Goal: Task Accomplishment & Management: Manage account settings

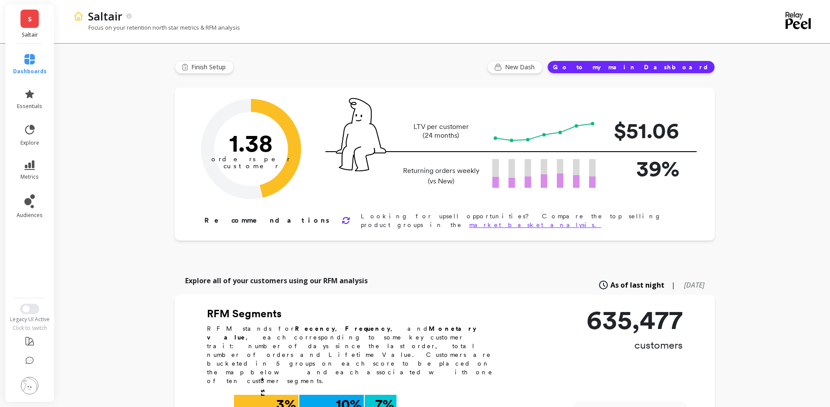
click at [29, 32] on p "Saltair" at bounding box center [30, 34] width 32 height 7
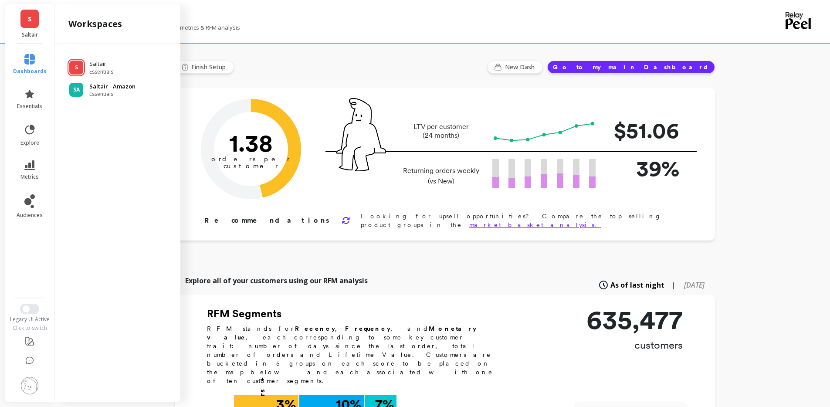
click at [105, 84] on p "Saltair - Amazon" at bounding box center [112, 86] width 46 height 9
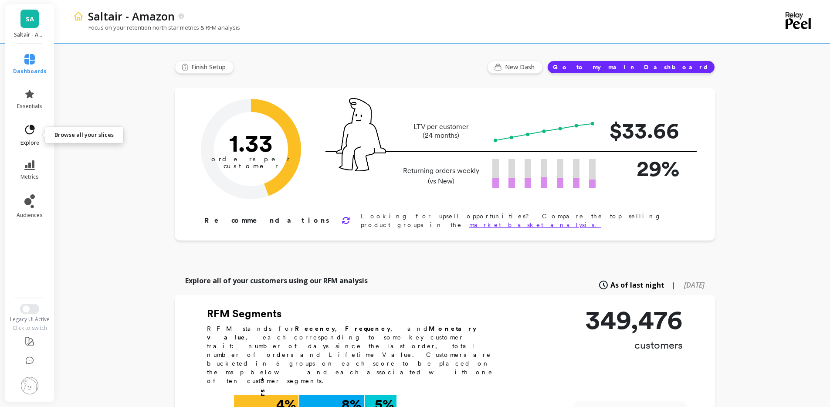
click at [33, 135] on icon at bounding box center [30, 130] width 12 height 12
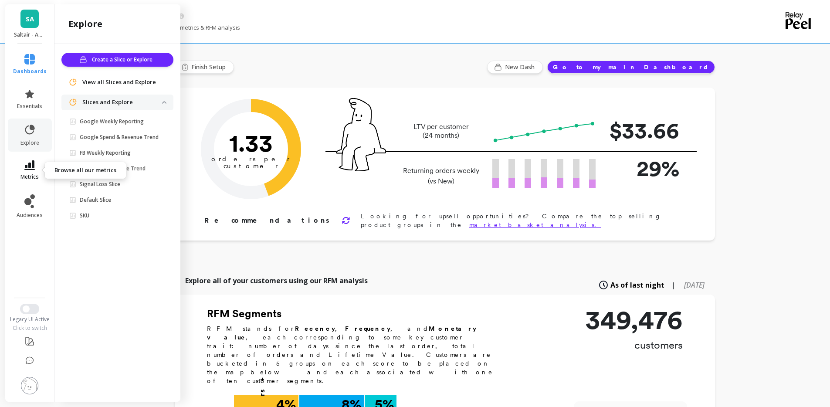
click at [24, 172] on link "metrics" at bounding box center [30, 170] width 34 height 20
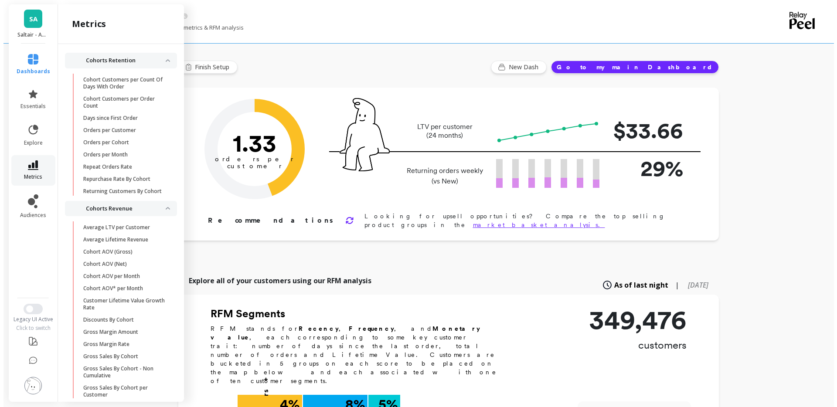
scroll to position [738, 0]
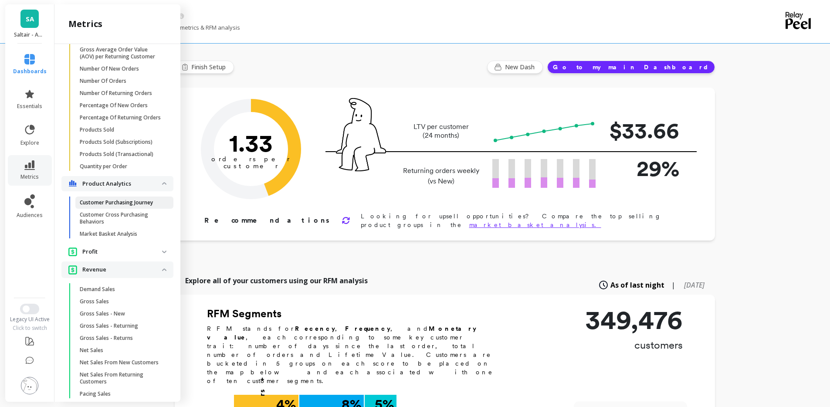
click at [105, 206] on p "Customer Purchasing Journey" at bounding box center [116, 202] width 73 height 7
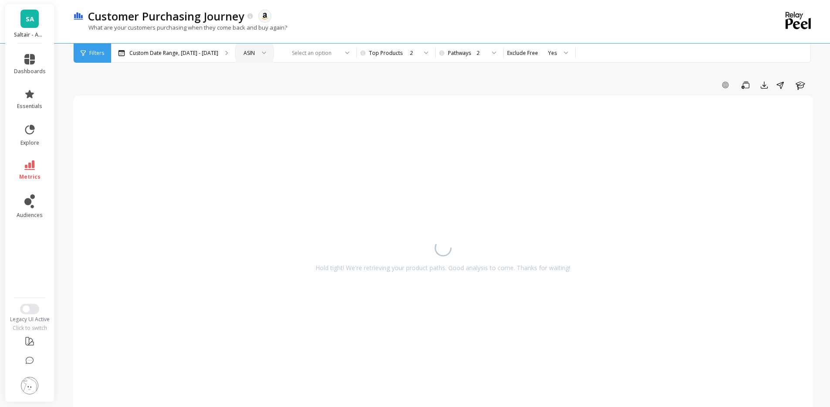
click at [256, 56] on div at bounding box center [261, 53] width 10 height 19
click at [258, 91] on div "SKU" at bounding box center [254, 94] width 26 height 8
click at [174, 57] on div "Custom Date Range, [DATE] - [DATE]" at bounding box center [173, 53] width 124 height 19
click at [37, 215] on span "audiences" at bounding box center [30, 215] width 26 height 7
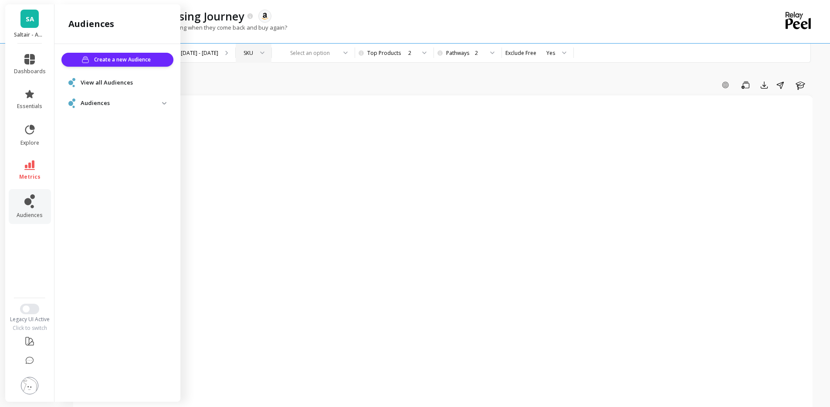
click at [26, 156] on li "metrics" at bounding box center [30, 170] width 42 height 31
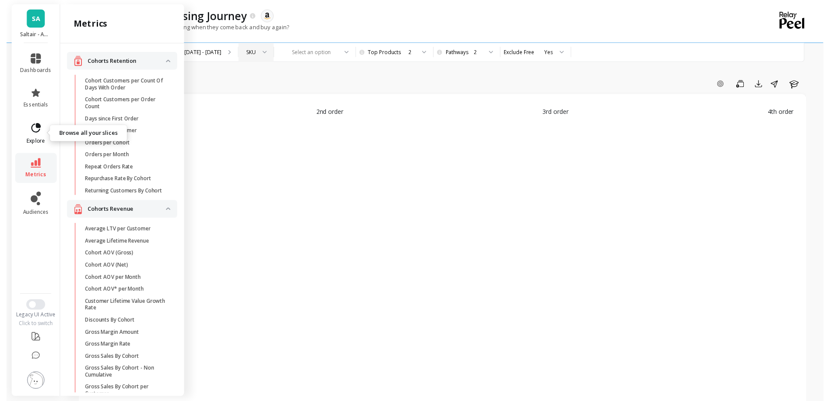
scroll to position [738, 0]
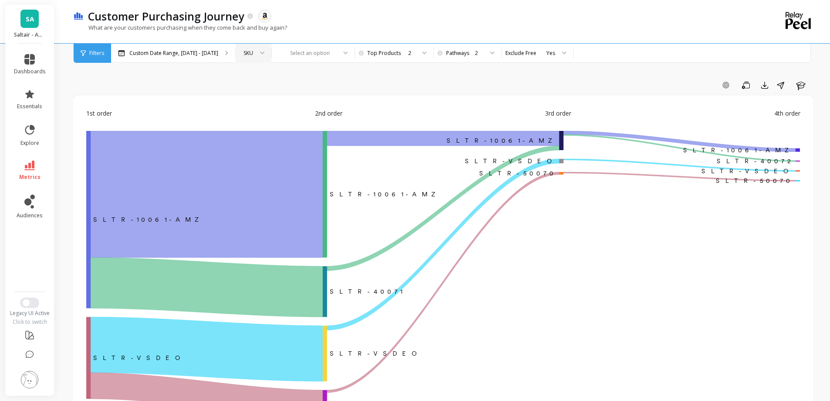
click at [278, 83] on div "Add Goal Save Export Share Learn" at bounding box center [443, 85] width 740 height 14
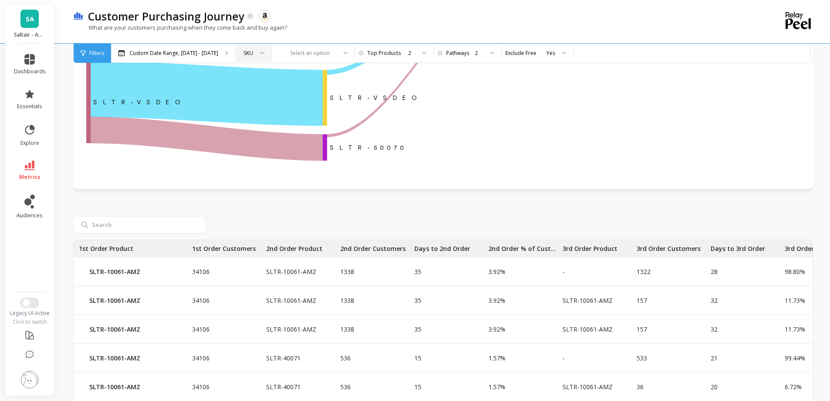
scroll to position [391, 0]
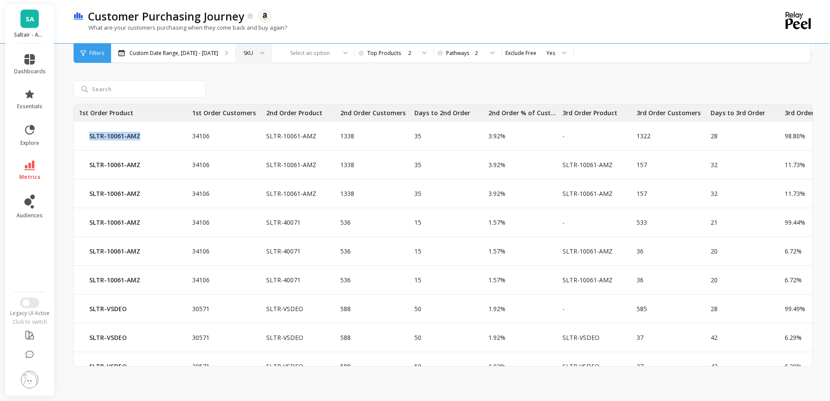
drag, startPoint x: 141, startPoint y: 136, endPoint x: 78, endPoint y: 136, distance: 63.6
click at [78, 136] on div "SLTR-10061-AMZ" at bounding box center [130, 136] width 113 height 28
copy p "SLTR-10061-AMZ"
click at [30, 162] on icon at bounding box center [29, 165] width 10 height 10
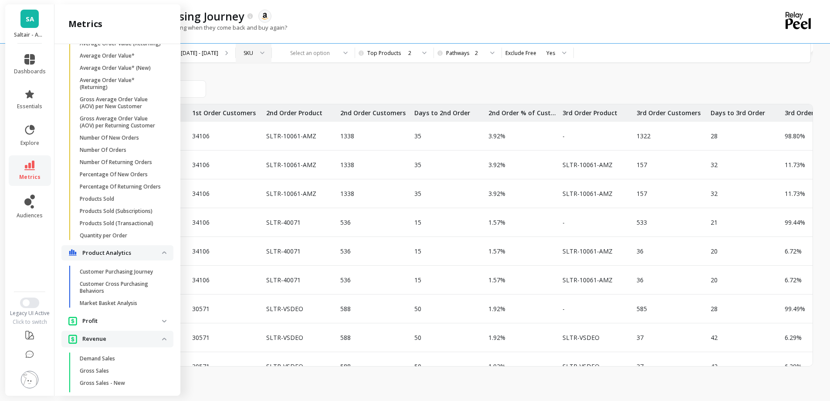
scroll to position [715, 0]
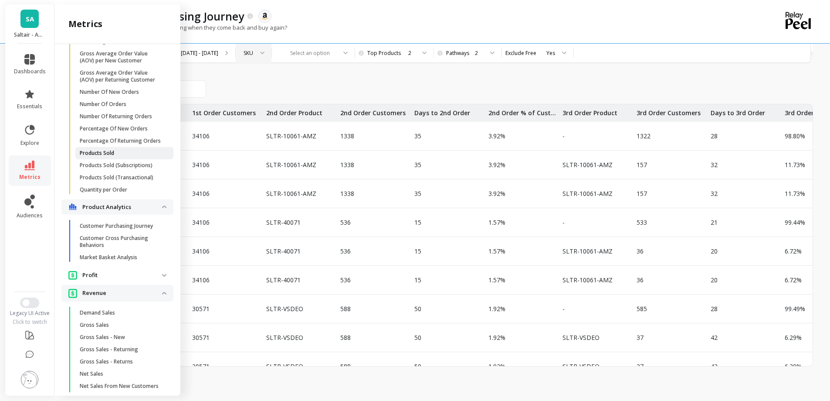
click at [106, 159] on link "Products Sold" at bounding box center [124, 153] width 98 height 12
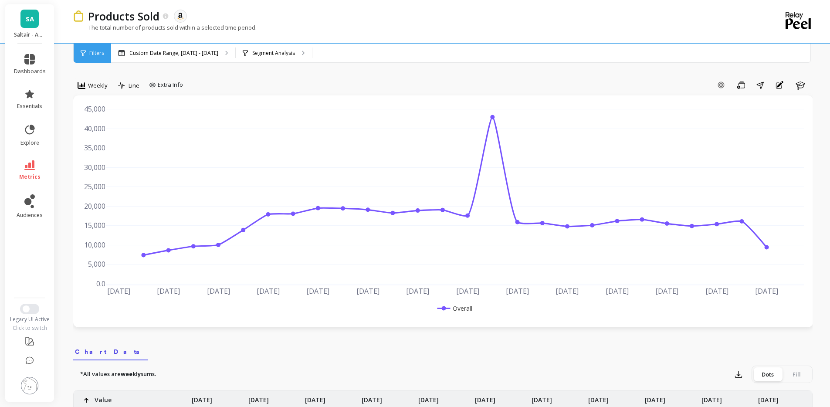
click at [31, 158] on li "metrics" at bounding box center [30, 170] width 42 height 31
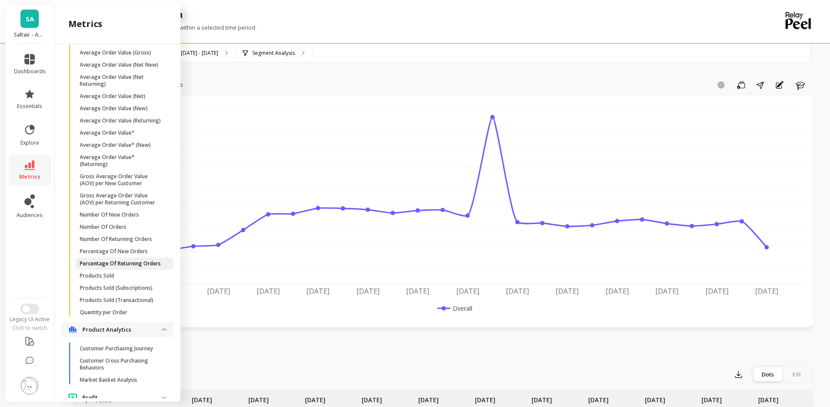
scroll to position [591, 0]
click at [126, 48] on link "Average Order Value" at bounding box center [124, 42] width 98 height 12
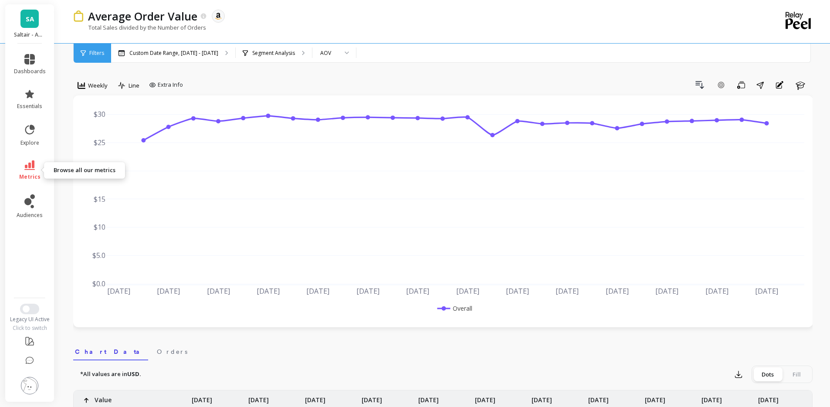
click at [35, 167] on link "metrics" at bounding box center [30, 170] width 32 height 20
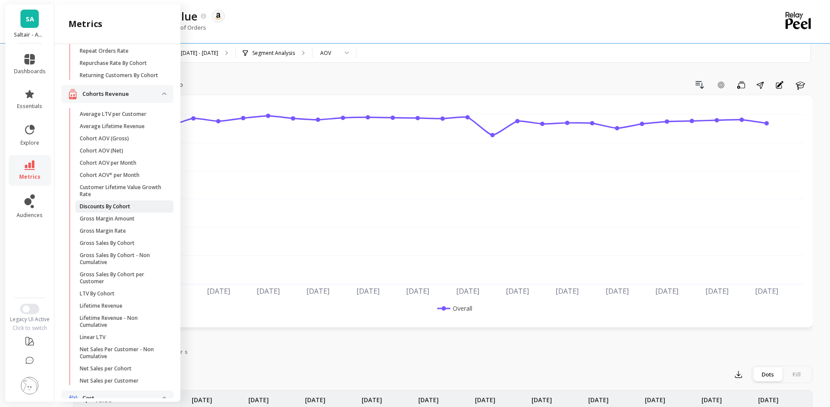
scroll to position [133, 0]
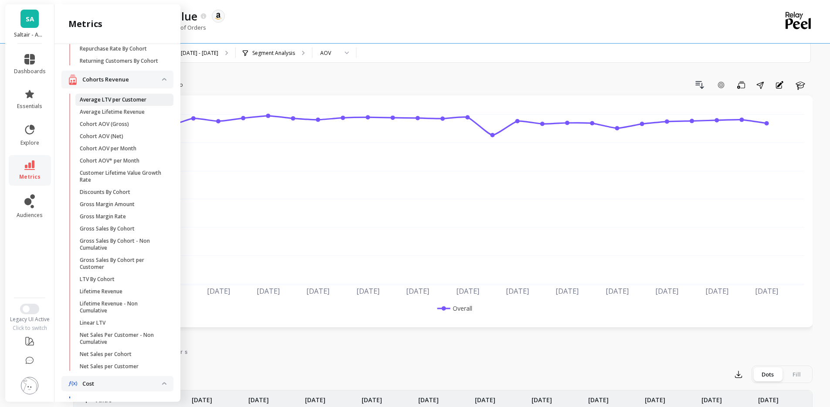
click at [118, 103] on p "Average LTV per Customer" at bounding box center [113, 99] width 67 height 7
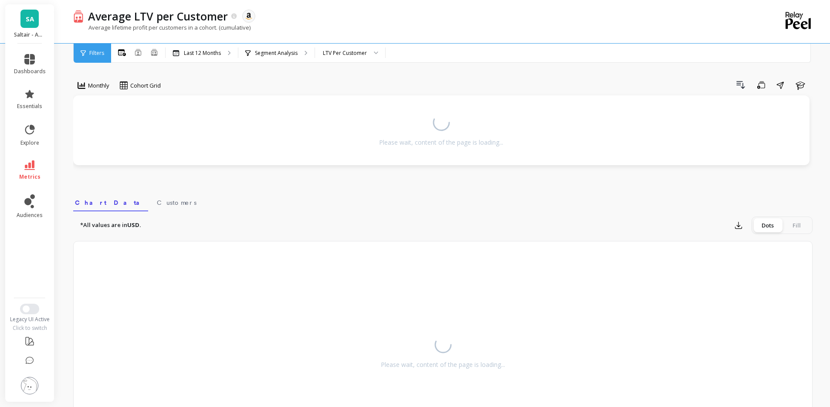
click at [407, 27] on div "Average lifetime profit per customers in a cohort. (cumulative)" at bounding box center [407, 32] width 668 height 17
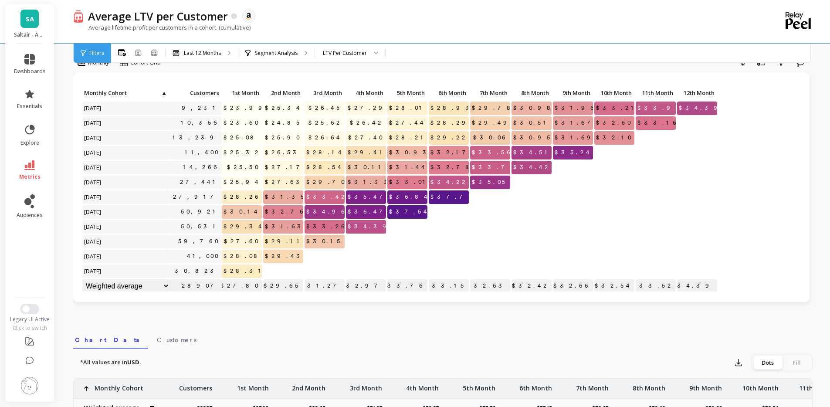
scroll to position [304, 0]
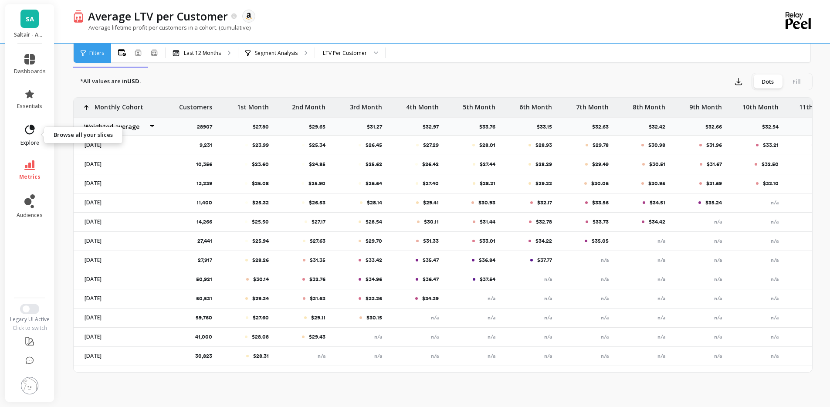
click at [38, 138] on link "explore" at bounding box center [30, 135] width 32 height 23
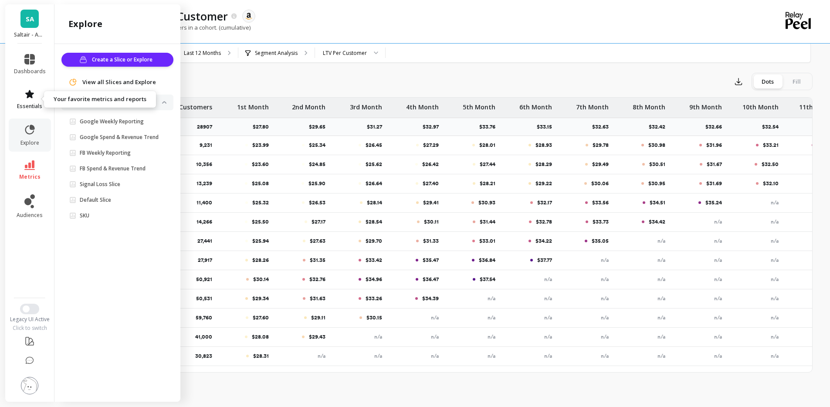
click at [25, 106] on span "essentials" at bounding box center [29, 106] width 25 height 7
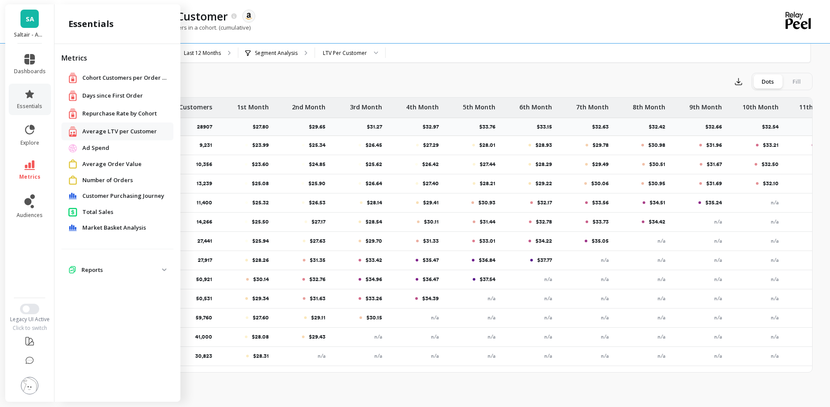
click at [106, 150] on span "Ad Spend" at bounding box center [95, 148] width 27 height 9
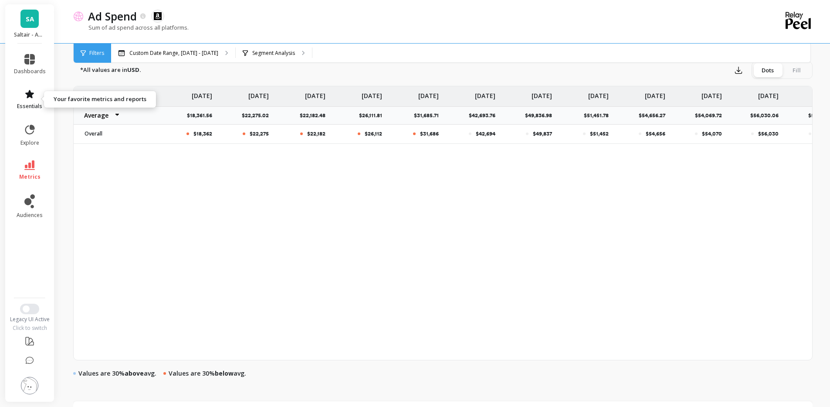
click at [29, 103] on span "essentials" at bounding box center [29, 106] width 25 height 7
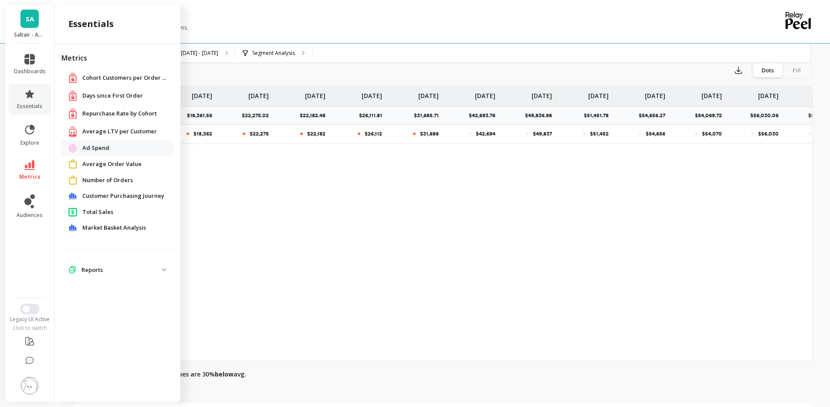
click at [112, 225] on span "Market Basket Analysis" at bounding box center [114, 228] width 64 height 9
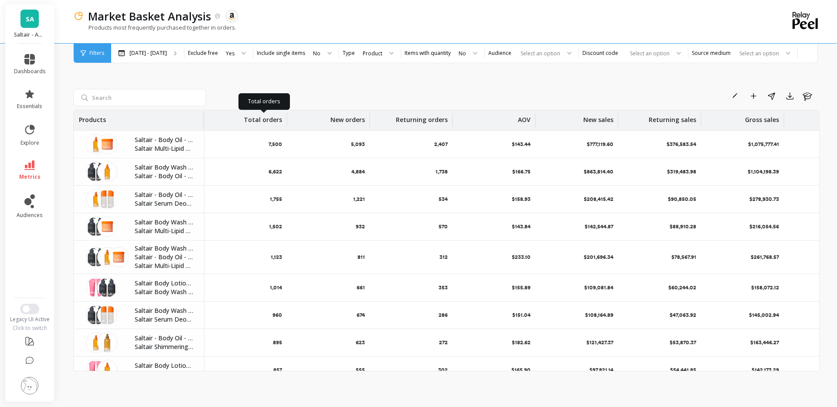
click at [254, 116] on p "Total orders" at bounding box center [263, 117] width 38 height 14
click at [514, 54] on div "Select an option" at bounding box center [526, 53] width 69 height 10
click at [431, 91] on div "Rename Add to Dashboard Share Export Learn" at bounding box center [515, 96] width 610 height 14
click at [43, 215] on link "audiences" at bounding box center [30, 206] width 32 height 24
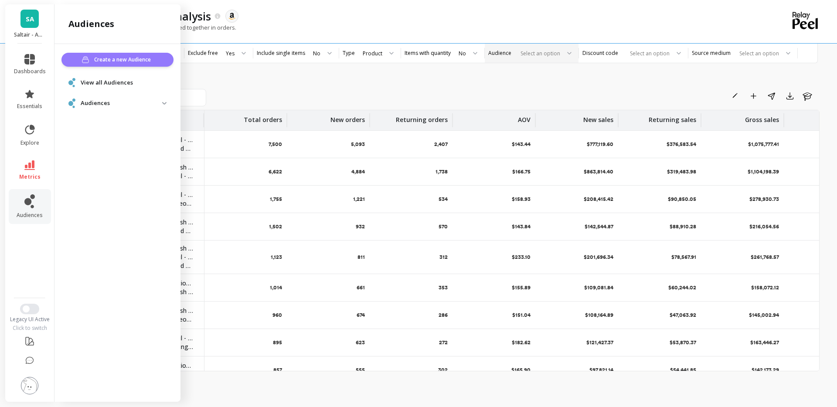
click at [114, 62] on span "Create a new Audience" at bounding box center [123, 59] width 59 height 9
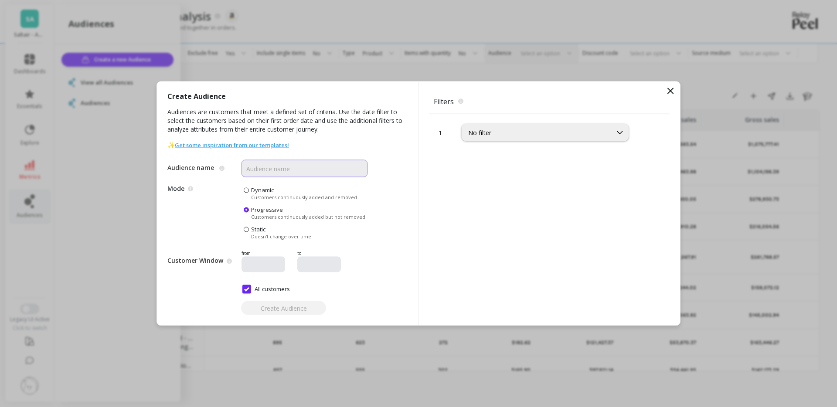
click at [269, 177] on input "Audience name" at bounding box center [304, 168] width 126 height 17
click at [215, 226] on span "Mode Dynamic audiences add new customers who meet the filters while Static audi…" at bounding box center [204, 213] width 74 height 54
click at [279, 195] on span "Customers continuously added and removed" at bounding box center [304, 197] width 106 height 7
click at [0, 0] on input "Dynamic Customers continuously added and removed" at bounding box center [0, 0] width 0 height 0
click at [274, 172] on input "Audience name" at bounding box center [304, 168] width 126 height 17
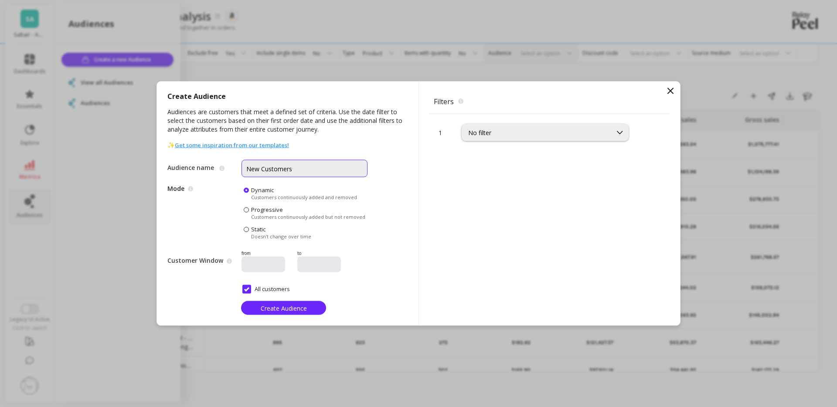
type input "New Customers"
click at [273, 290] on input "All customers" at bounding box center [266, 289] width 48 height 9
checkbox input "false"
type input "08/25/2025"
type input "09/25/2025"
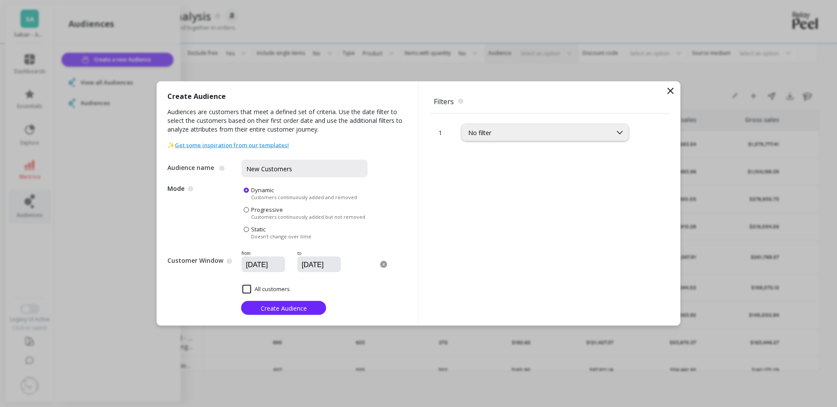
click at [273, 262] on input "08/25/2025" at bounding box center [289, 265] width 89 height 9
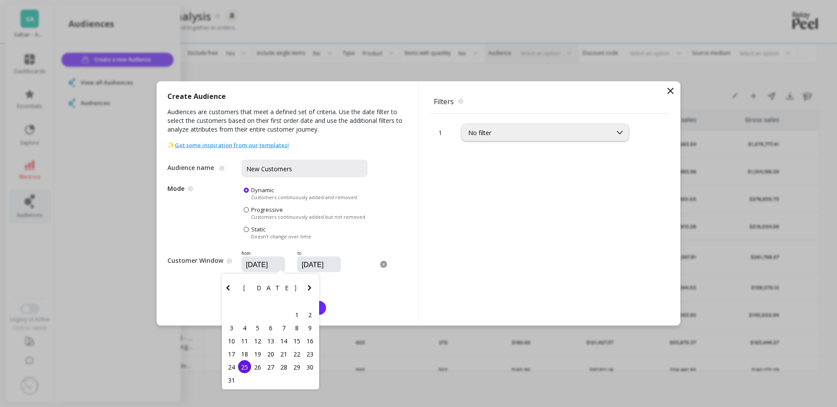
drag, startPoint x: 439, startPoint y: 269, endPoint x: 423, endPoint y: 268, distance: 16.2
click at [439, 269] on div "1 No filter" at bounding box center [549, 220] width 240 height 212
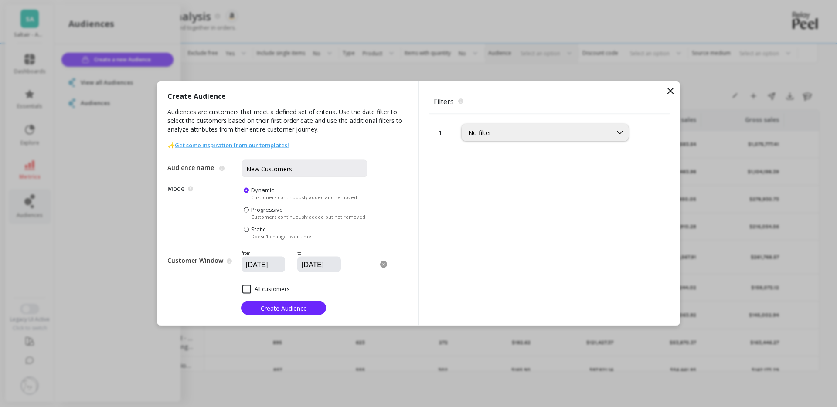
click at [286, 286] on input "All customers" at bounding box center [266, 289] width 48 height 9
checkbox input "true"
click at [508, 133] on div "No filter" at bounding box center [536, 133] width 137 height 8
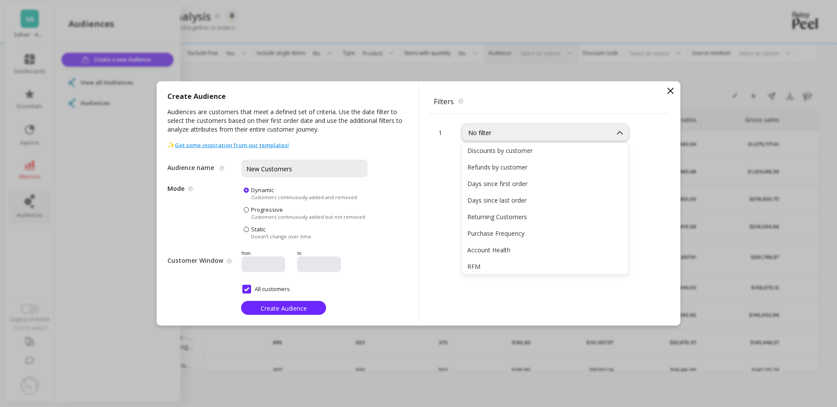
scroll to position [37, 0]
click at [518, 221] on div "Returning Customers" at bounding box center [545, 220] width 156 height 8
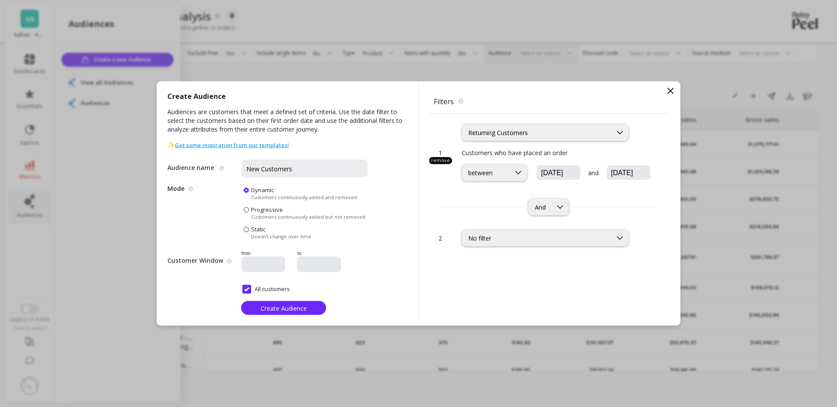
click at [672, 95] on icon at bounding box center [670, 91] width 10 height 10
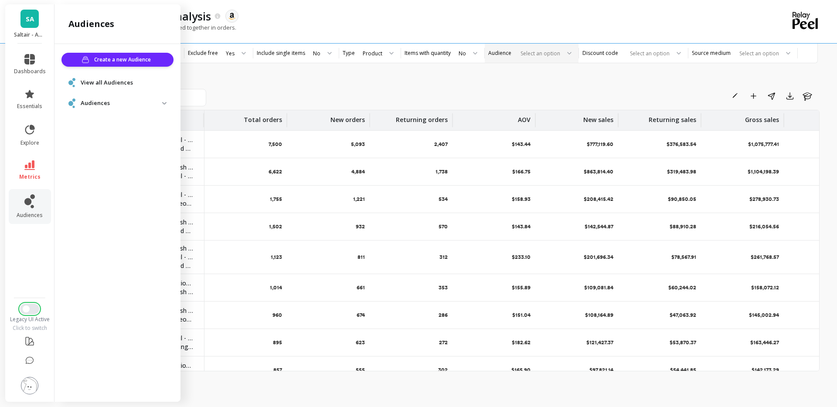
click at [34, 313] on button "Switch to New UI" at bounding box center [29, 309] width 19 height 10
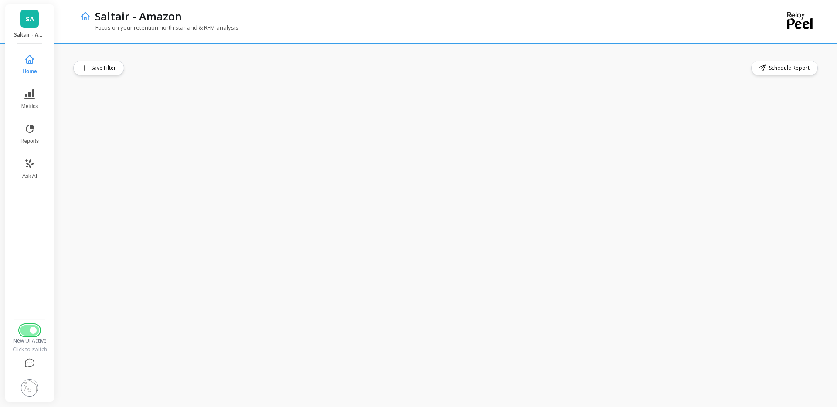
click at [25, 331] on button "Switch to Legacy UI" at bounding box center [29, 330] width 19 height 10
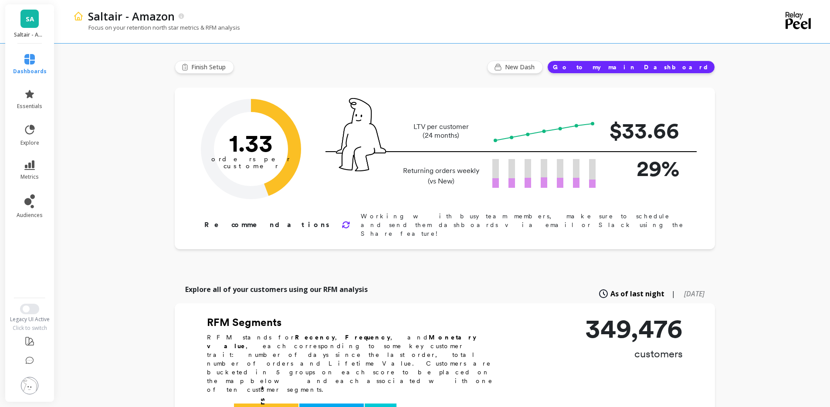
click at [33, 19] on span "SA" at bounding box center [30, 19] width 8 height 10
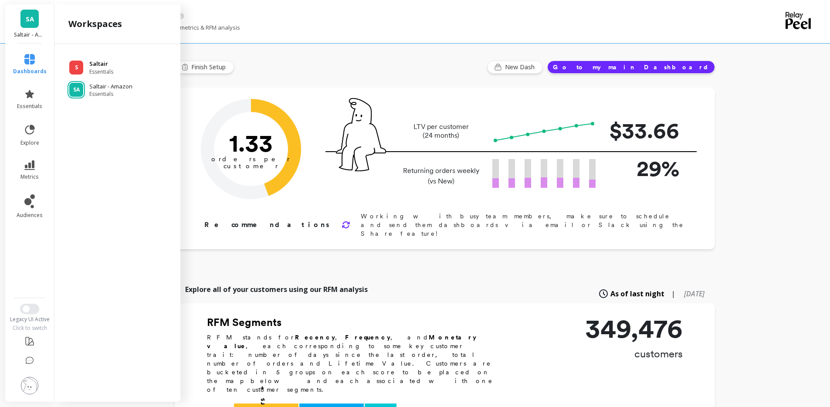
click at [101, 65] on p "Saltair" at bounding box center [101, 64] width 24 height 9
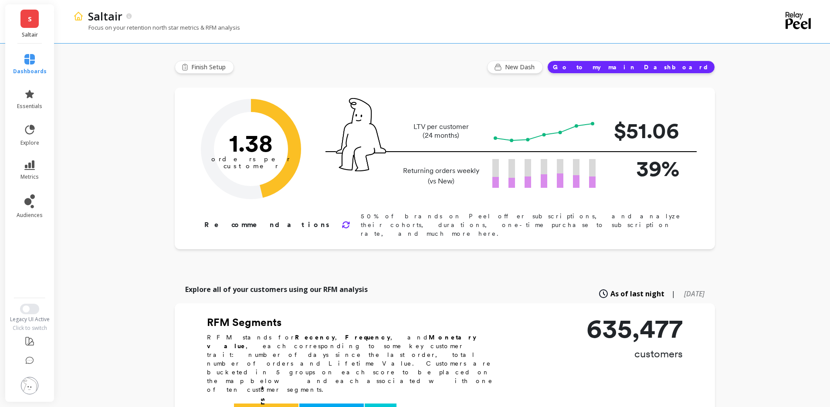
scroll to position [2, 0]
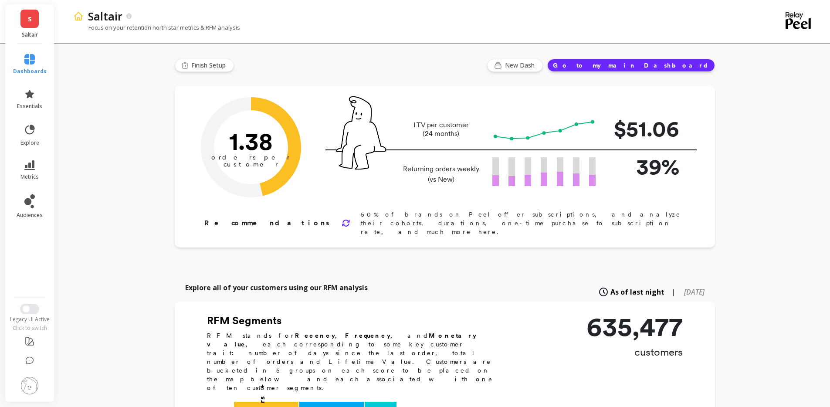
click at [28, 20] on span "S" at bounding box center [30, 19] width 4 height 10
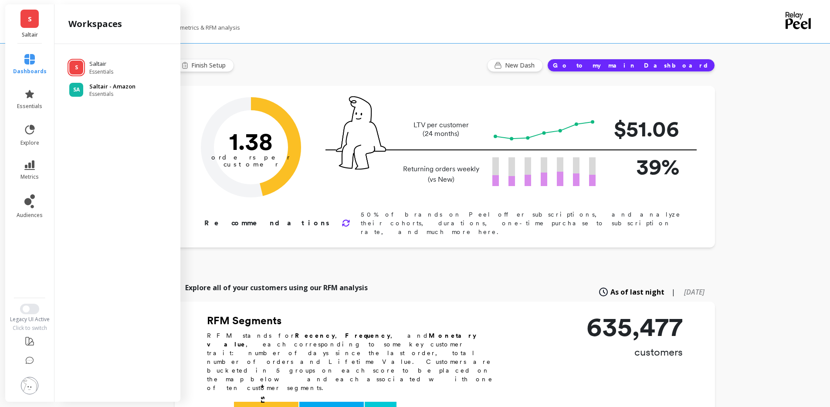
click at [104, 93] on span "Essentials" at bounding box center [112, 94] width 46 height 7
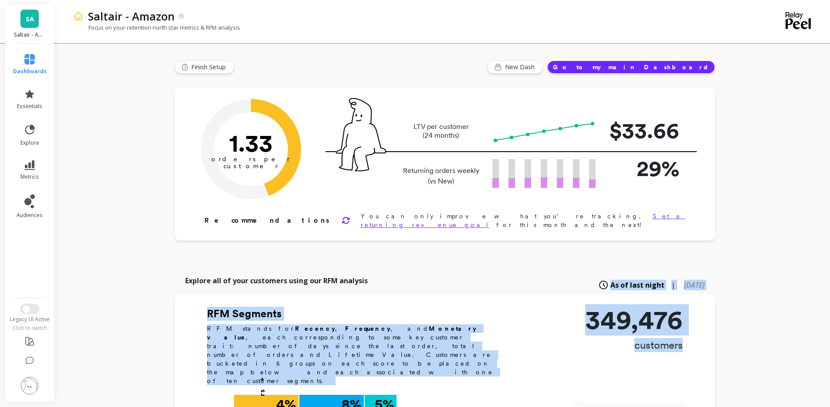
drag, startPoint x: 693, startPoint y: 340, endPoint x: 512, endPoint y: 282, distance: 190.2
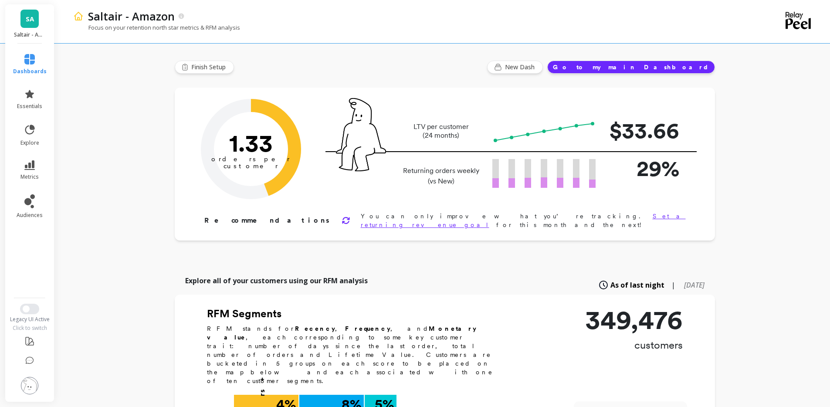
click at [512, 282] on div "Explore all of your customers using our RFM analysis As of last night | 6 month…" at bounding box center [445, 284] width 541 height 19
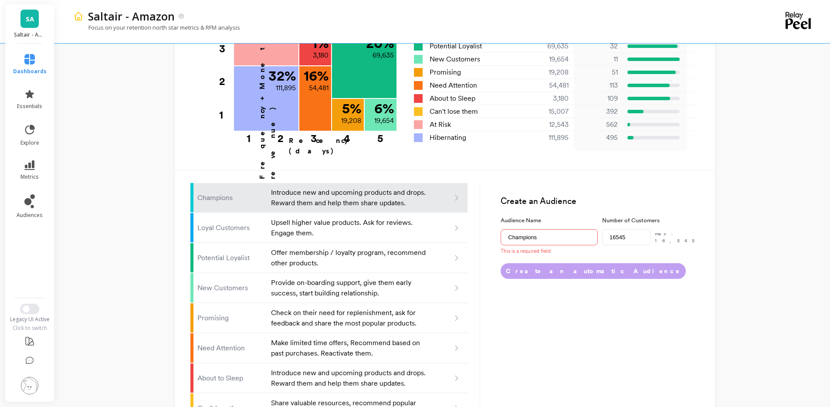
scroll to position [500, 0]
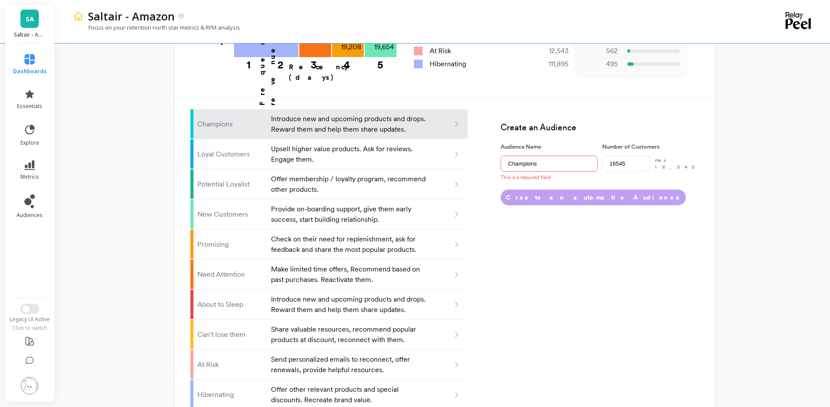
click at [22, 16] on link "SA" at bounding box center [29, 19] width 18 height 18
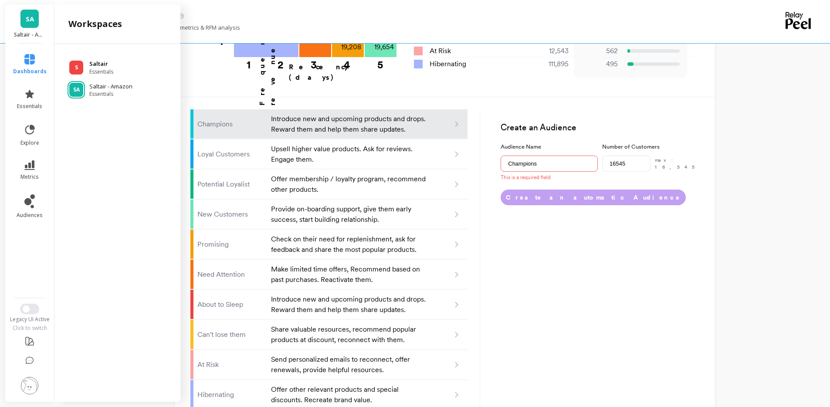
click at [86, 68] on div "S Saltair Essentials" at bounding box center [117, 68] width 112 height 16
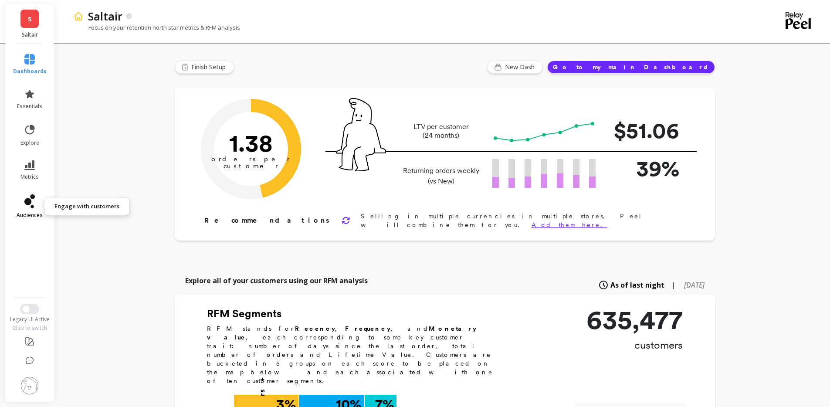
click at [41, 212] on span "audiences" at bounding box center [30, 215] width 26 height 7
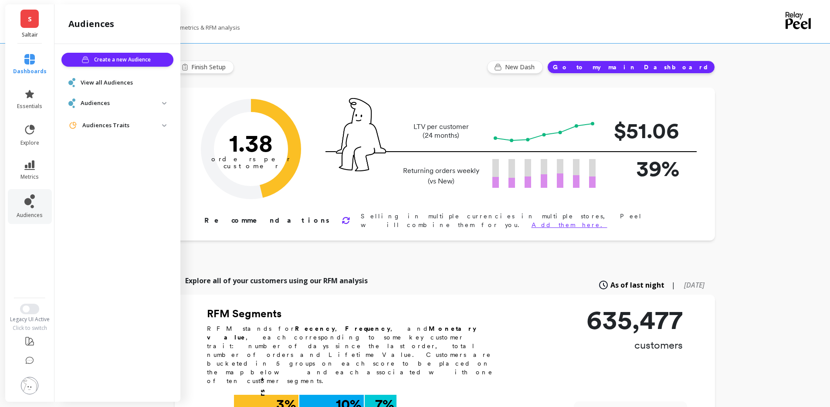
click at [163, 106] on span "Audiences" at bounding box center [117, 103] width 112 height 16
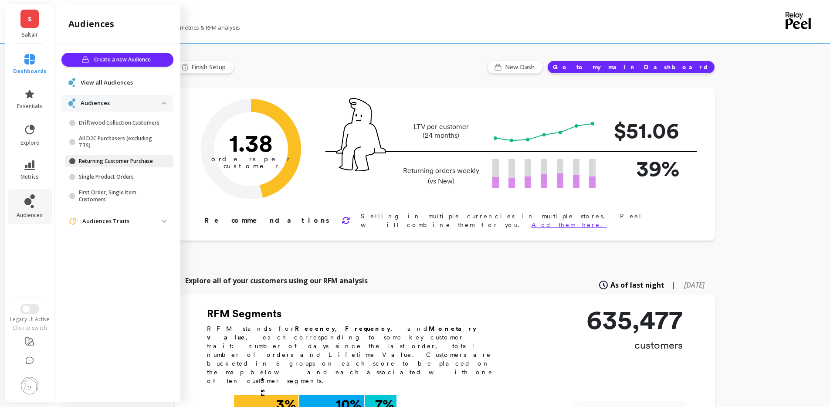
click at [136, 162] on p "Returning Customer Purchase" at bounding box center [120, 161] width 83 height 7
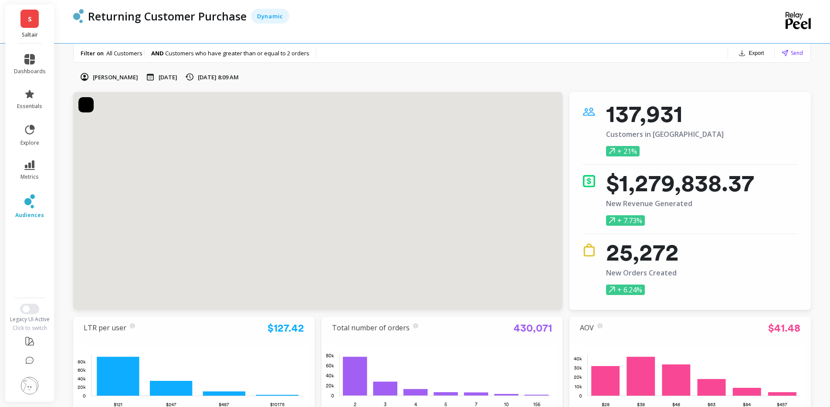
click at [179, 30] on div "Returning Customer Purchase Dynamic" at bounding box center [407, 21] width 668 height 43
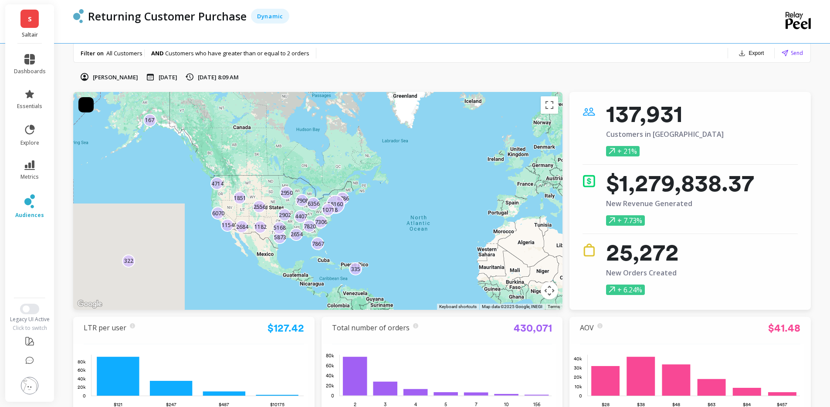
click at [33, 213] on span "audiences" at bounding box center [29, 215] width 29 height 7
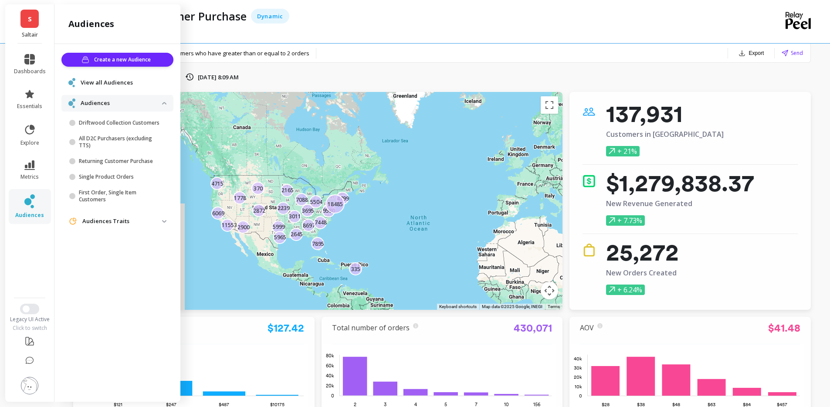
click at [36, 21] on link "S" at bounding box center [29, 19] width 18 height 18
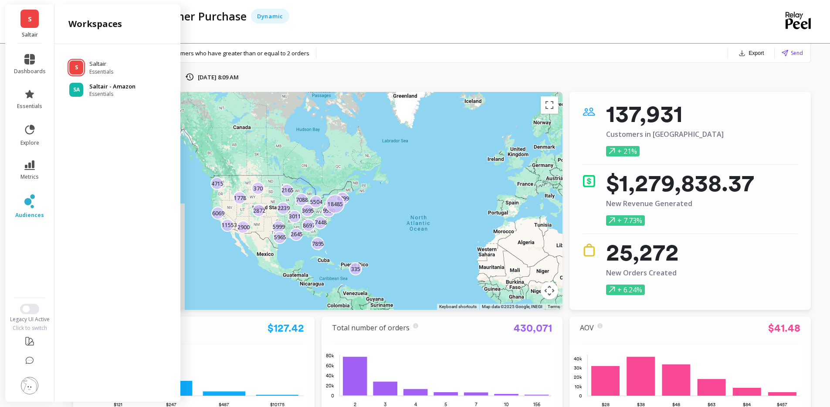
click at [104, 87] on p "Saltair - Amazon" at bounding box center [112, 86] width 46 height 9
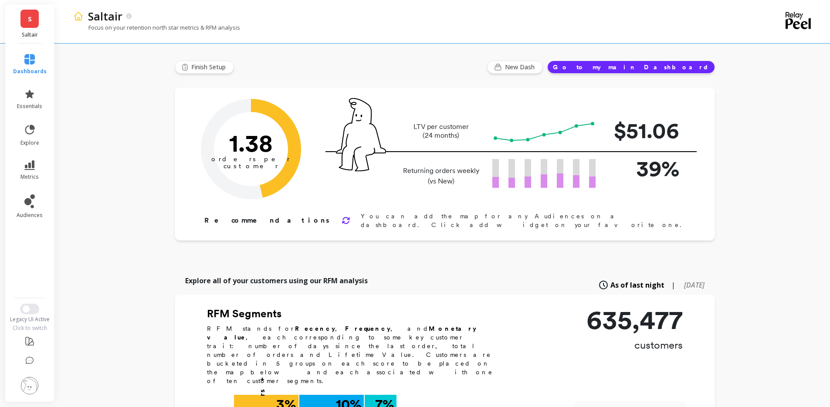
click at [34, 17] on link "S" at bounding box center [29, 19] width 18 height 18
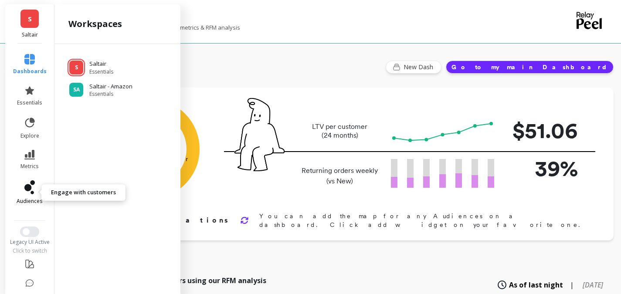
click at [23, 200] on span "audiences" at bounding box center [30, 201] width 26 height 7
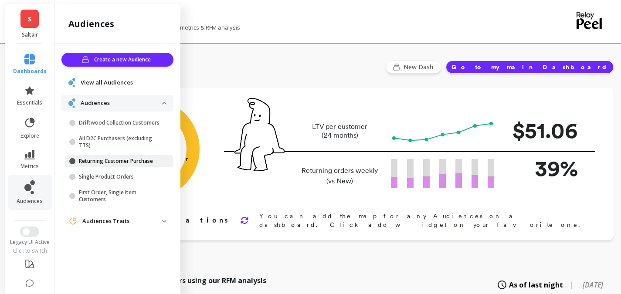
click at [126, 162] on p "Returning Customer Purchase" at bounding box center [120, 161] width 83 height 7
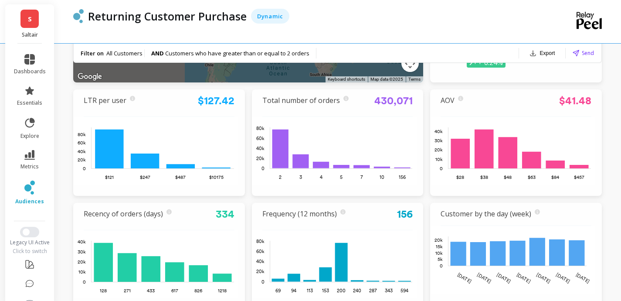
scroll to position [372, 0]
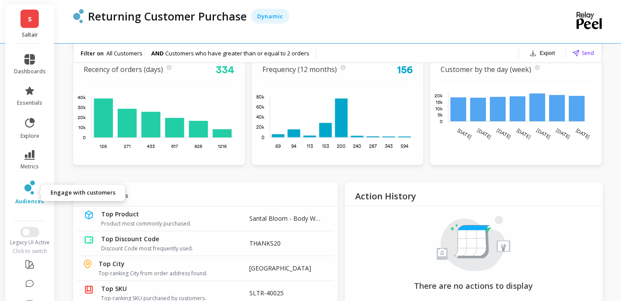
click at [33, 191] on link "audiences" at bounding box center [30, 192] width 32 height 24
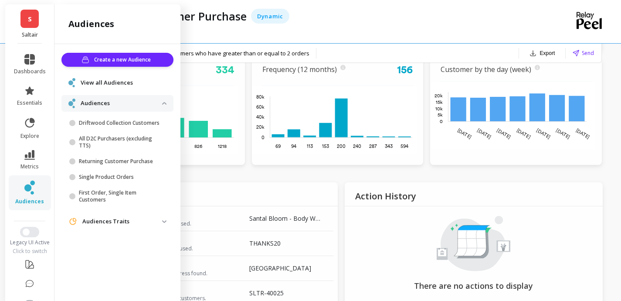
click at [99, 105] on p "Audiences" at bounding box center [122, 103] width 82 height 9
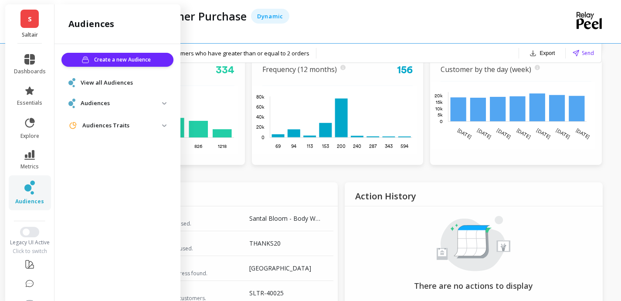
click at [101, 80] on span "View all Audiences" at bounding box center [107, 82] width 52 height 9
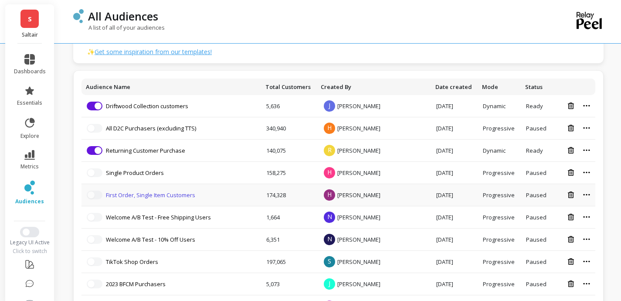
scroll to position [136, 0]
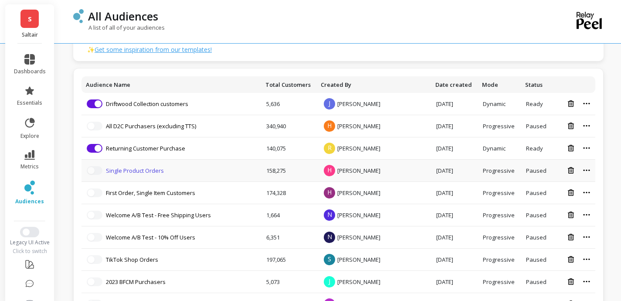
click at [139, 170] on link "Single Product Orders" at bounding box center [135, 171] width 58 height 8
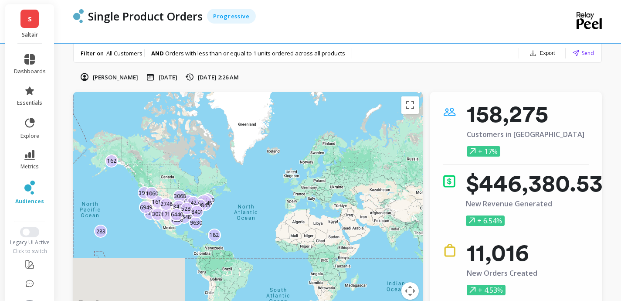
click at [289, 55] on span "Orders with less than or equal to 1 units ordered across all products" at bounding box center [255, 53] width 180 height 8
click at [134, 57] on div "Filter on All Customers AND Orders with less than or equal to 1 units ordered a…" at bounding box center [213, 53] width 279 height 19
click at [222, 48] on div "Filter on All Customers AND Orders with less than or equal to 1 units ordered a…" at bounding box center [213, 53] width 279 height 19
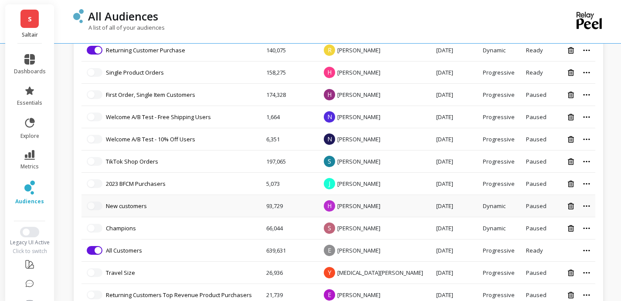
scroll to position [294, 0]
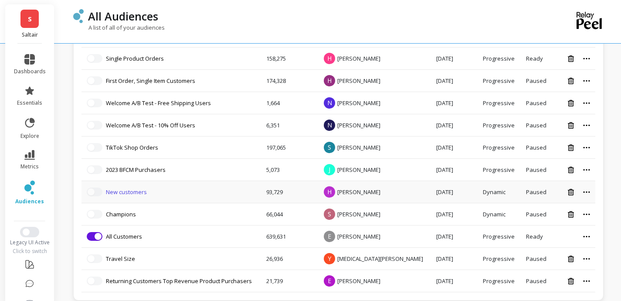
click at [140, 190] on link "New customers" at bounding box center [126, 192] width 41 height 8
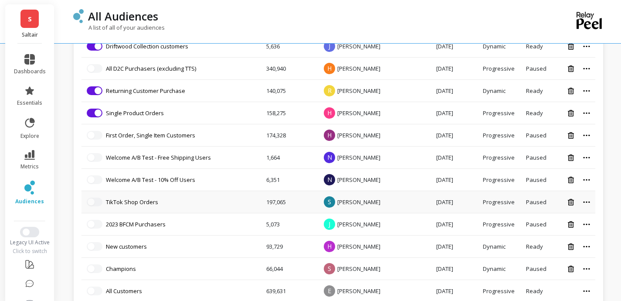
scroll to position [231, 0]
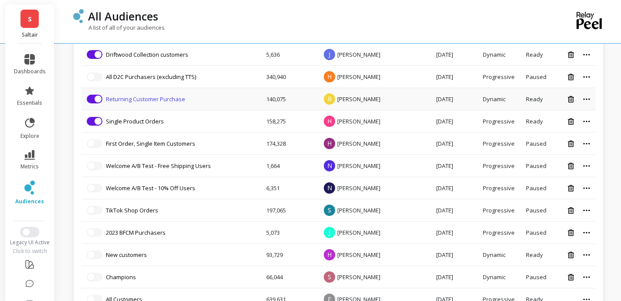
click at [150, 101] on link "Returning Customer Purchase" at bounding box center [145, 99] width 79 height 8
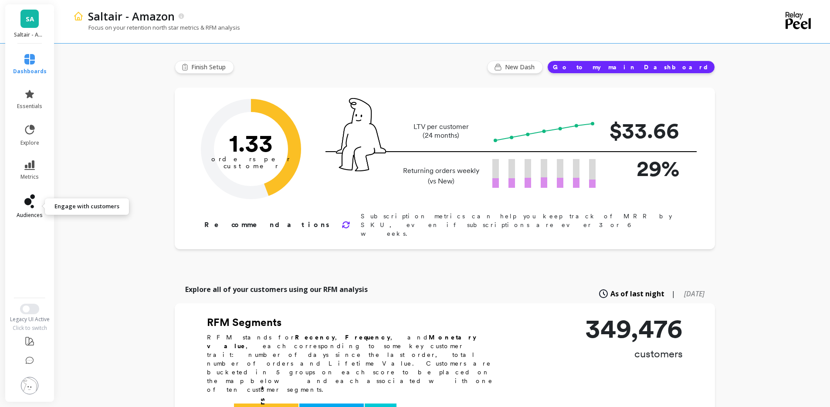
click at [34, 204] on icon at bounding box center [29, 201] width 10 height 14
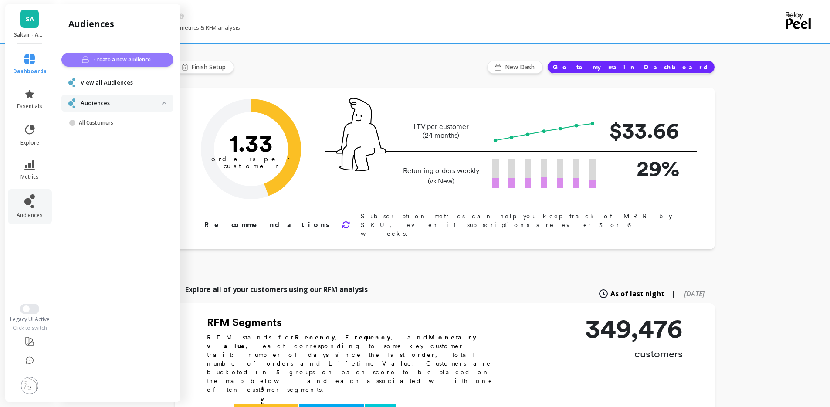
click at [129, 60] on span "Create a new Audience" at bounding box center [123, 59] width 59 height 9
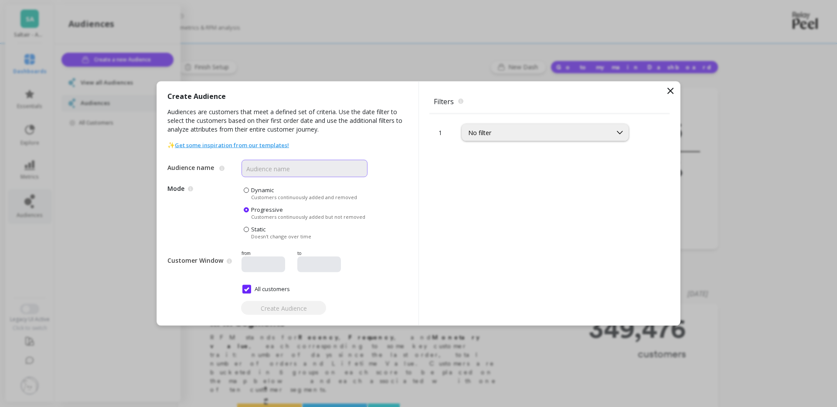
click at [297, 170] on input "Audience name" at bounding box center [304, 168] width 126 height 17
type input "Single Product Orders"
click at [507, 132] on div "No filter" at bounding box center [536, 133] width 137 height 8
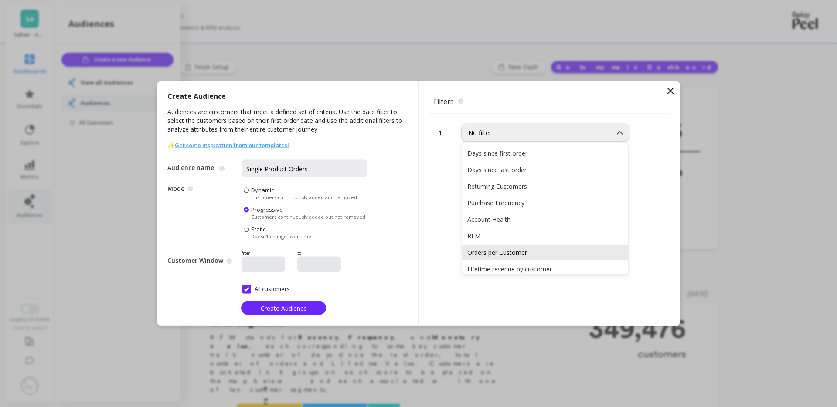
scroll to position [73, 0]
click at [491, 255] on div "Orders per Customer" at bounding box center [545, 250] width 166 height 15
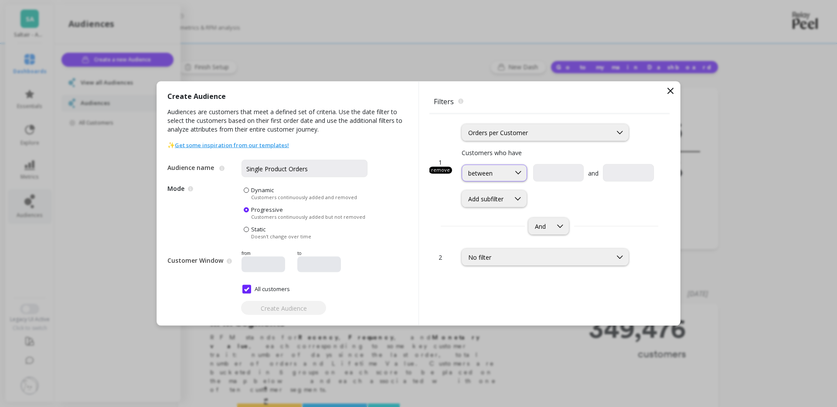
click at [517, 170] on icon at bounding box center [518, 173] width 10 height 10
click at [509, 237] on div "less than or equal to" at bounding box center [494, 239] width 54 height 17
click at [562, 174] on input "text" at bounding box center [604, 172] width 87 height 17
type input "1"
click at [503, 201] on div "Add subfilter" at bounding box center [485, 199] width 35 height 8
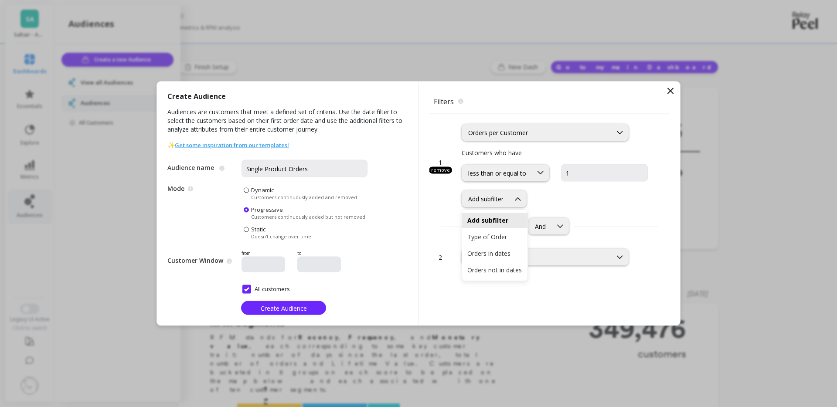
click at [565, 201] on div "Type of Order, 2 of 4. 4 results available. Use Up and Down to choose options, …" at bounding box center [558, 198] width 192 height 17
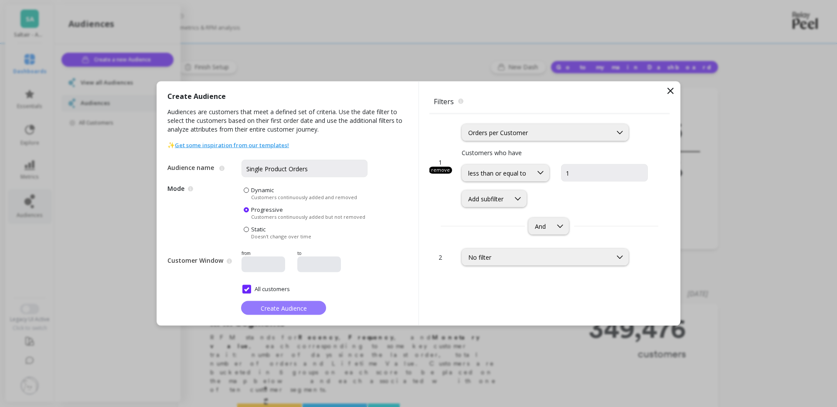
click at [311, 311] on button "Create Audience" at bounding box center [283, 308] width 85 height 14
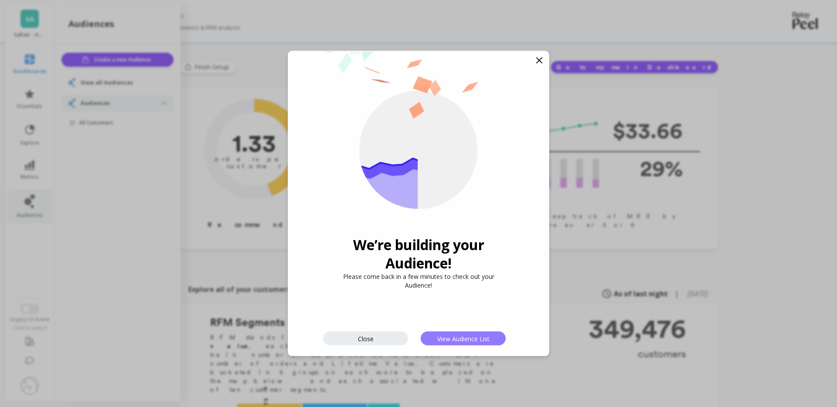
click at [440, 342] on span "View Audience List" at bounding box center [463, 338] width 52 height 8
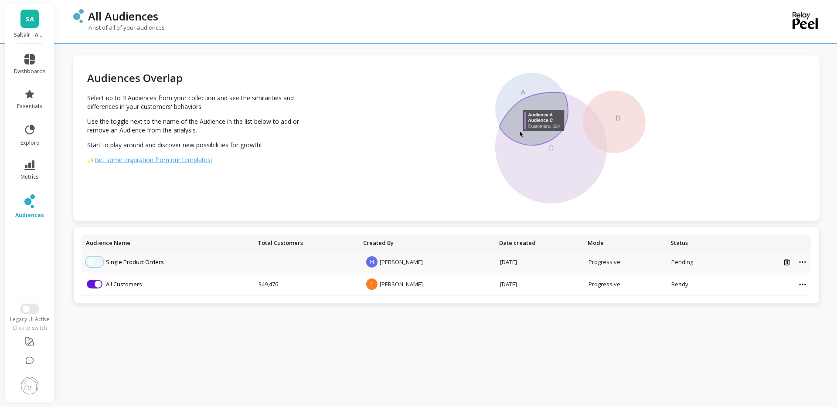
click at [97, 265] on button "button" at bounding box center [95, 262] width 16 height 9
drag, startPoint x: 286, startPoint y: 330, endPoint x: 280, endPoint y: 326, distance: 7.3
click at [286, 330] on div "Audiences Overlap Select up to 3 Audiences from your collection and see the sim…" at bounding box center [446, 201] width 746 height 389
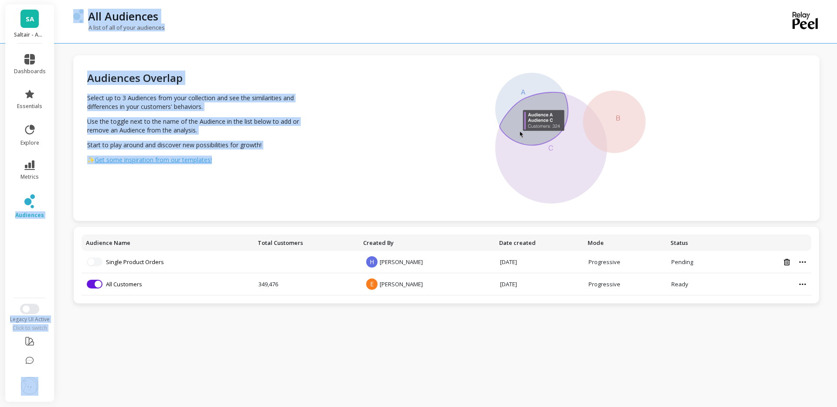
drag, startPoint x: 44, startPoint y: 205, endPoint x: 160, endPoint y: 186, distance: 118.3
click at [156, 199] on div "SA Saltair - Amazon dashboards essentials explore metrics audiences Legacy UI A…" at bounding box center [418, 203] width 837 height 407
click at [168, 162] on span "Get some inspiration from our templates!" at bounding box center [153, 160] width 117 height 8
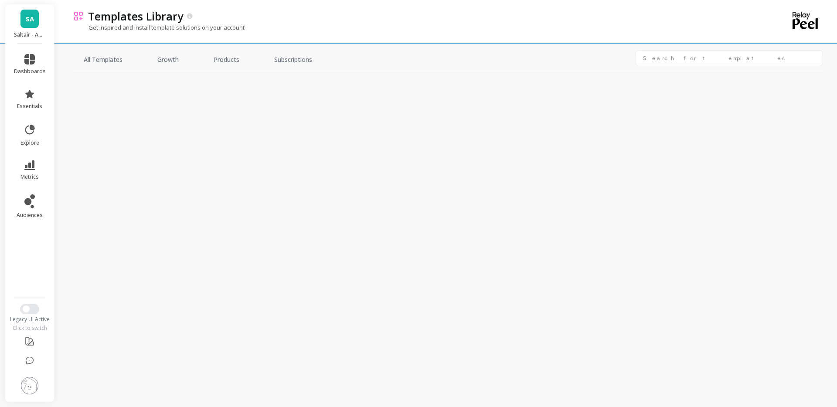
click at [161, 228] on div "All Templates Growth Products Subscriptions" at bounding box center [448, 207] width 750 height 400
click at [142, 226] on div "All Templates Growth Products Subscriptions" at bounding box center [448, 207] width 750 height 400
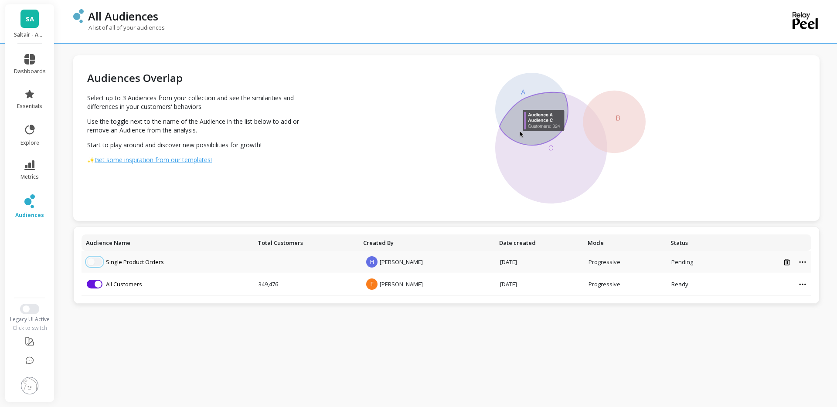
click at [93, 262] on span "button" at bounding box center [91, 261] width 7 height 7
click at [37, 206] on link "audiences" at bounding box center [30, 206] width 32 height 24
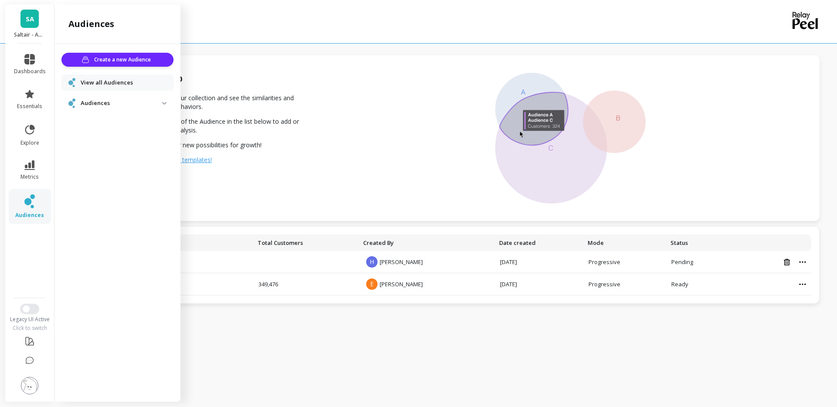
click at [108, 99] on p "Audiences" at bounding box center [122, 103] width 82 height 9
click at [105, 60] on span "Create a new Audience" at bounding box center [123, 59] width 59 height 9
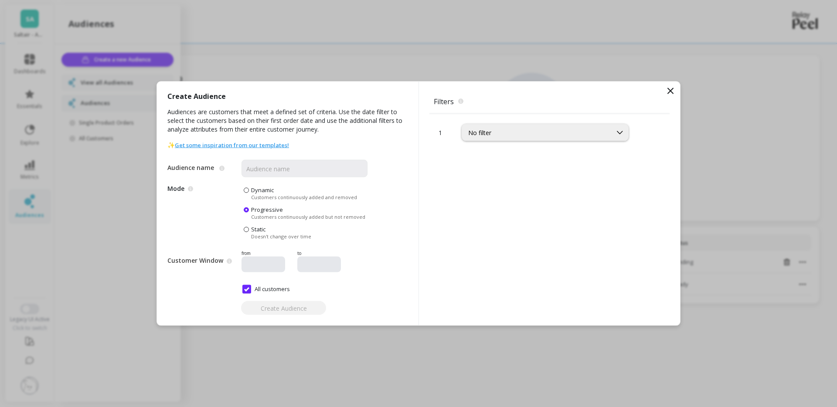
click at [273, 194] on span "Customers continuously added and removed" at bounding box center [304, 197] width 106 height 7
click at [0, 0] on input "Dynamic Customers continuously added and removed" at bounding box center [0, 0] width 0 height 0
click at [517, 133] on div "No filter" at bounding box center [536, 133] width 137 height 8
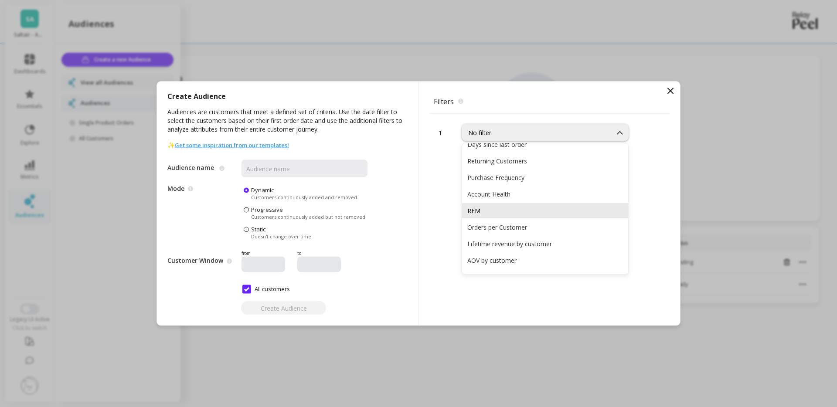
click at [483, 211] on div "RFM" at bounding box center [545, 211] width 156 height 8
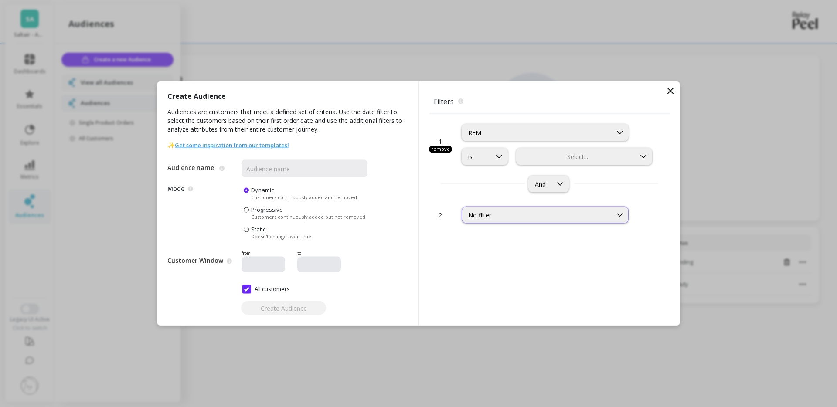
click at [535, 222] on div "No filter" at bounding box center [545, 215] width 167 height 17
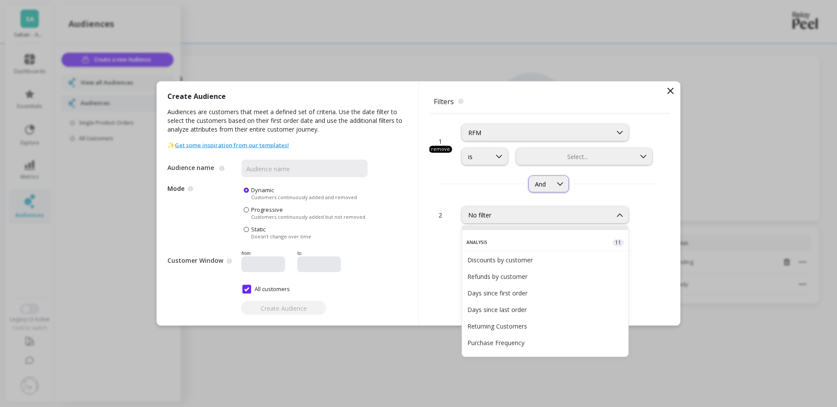
scroll to position [14, 0]
click at [550, 156] on div at bounding box center [575, 157] width 117 height 8
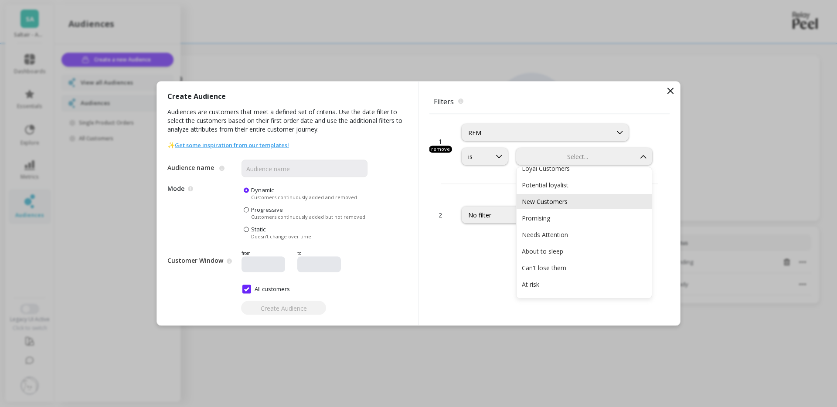
scroll to position [31, 0]
click at [559, 196] on div "New Customers" at bounding box center [584, 197] width 125 height 8
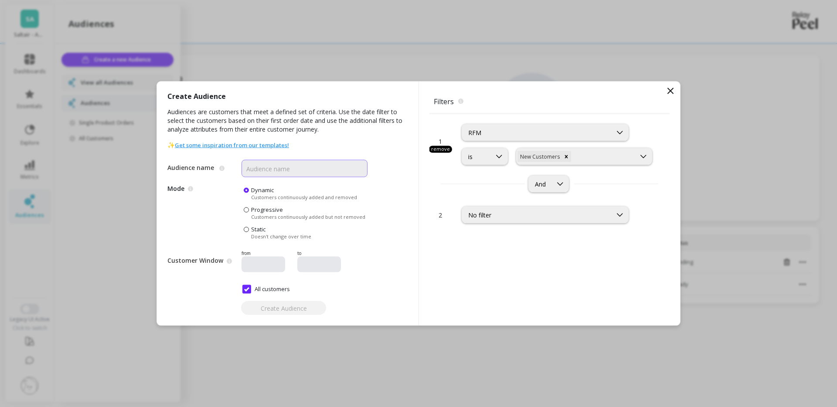
click at [325, 168] on input "Audience name" at bounding box center [304, 168] width 126 height 17
type input "New Customers"
click at [286, 306] on span "Create Audience" at bounding box center [284, 308] width 46 height 8
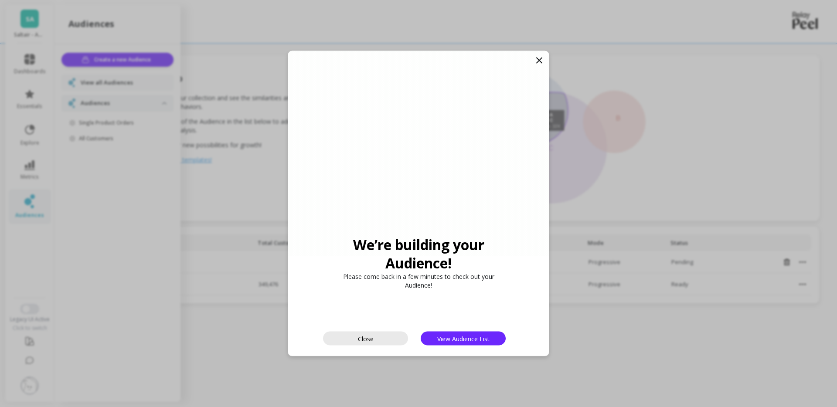
click at [386, 338] on button "Close" at bounding box center [365, 339] width 85 height 14
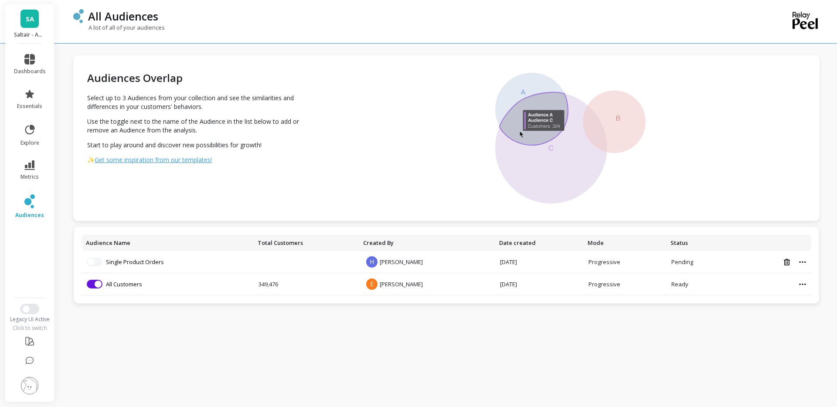
drag, startPoint x: 318, startPoint y: 168, endPoint x: 311, endPoint y: 193, distance: 25.5
click at [318, 168] on div "Audiences Overlap Select up to 3 Audiences from your collection and see the sim…" at bounding box center [197, 138] width 249 height 166
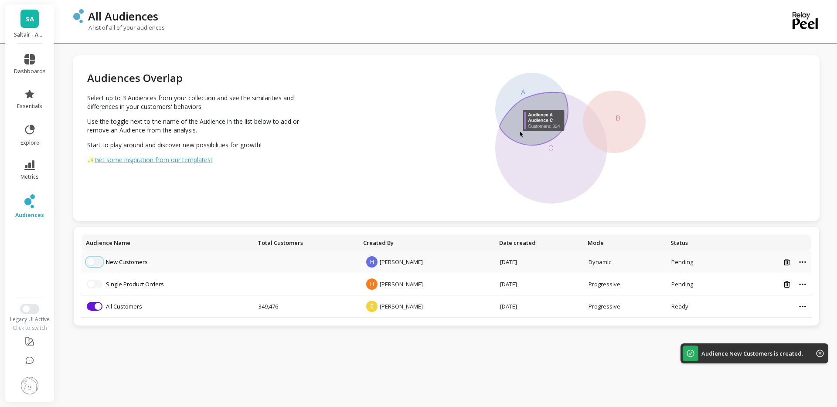
click at [99, 261] on button "button" at bounding box center [95, 262] width 16 height 9
click at [96, 286] on button "button" at bounding box center [95, 284] width 16 height 9
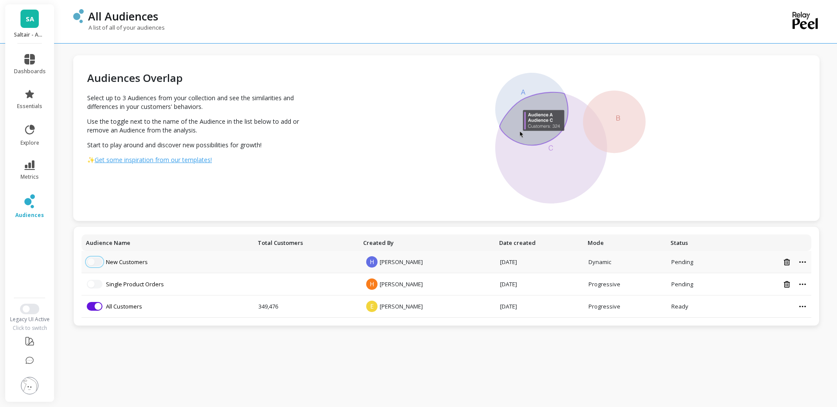
click at [98, 265] on button "button" at bounding box center [95, 262] width 16 height 9
click at [32, 207] on icon at bounding box center [32, 206] width 3 height 3
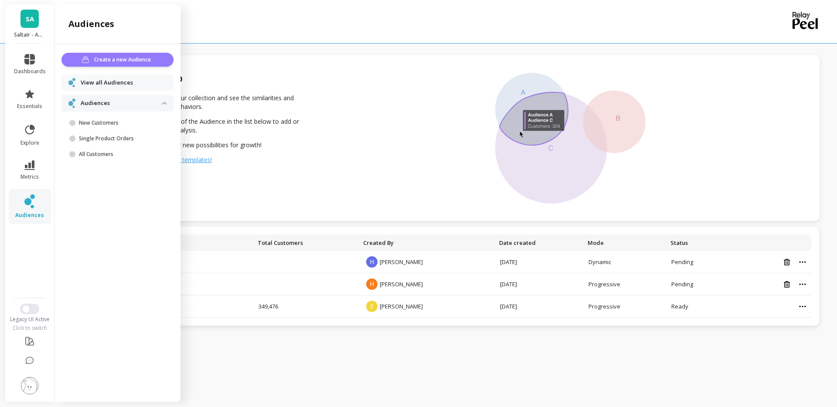
click at [126, 61] on span "Create a new Audience" at bounding box center [123, 59] width 59 height 9
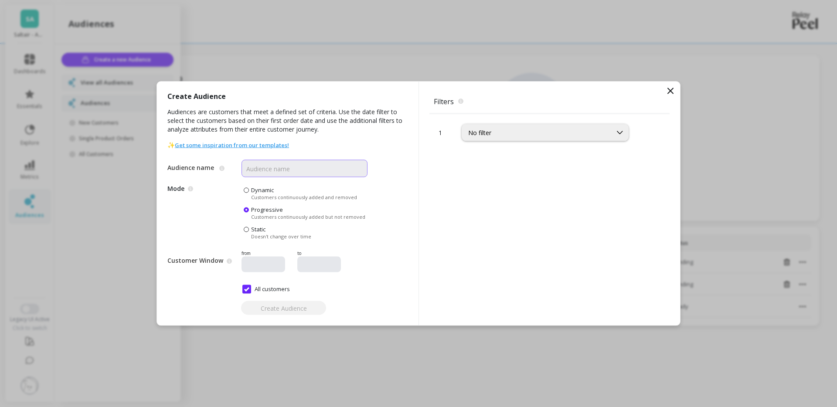
click at [276, 169] on input "Audience name" at bounding box center [304, 168] width 126 height 17
type input "Returning Customers"
click at [263, 191] on span "Dynamic" at bounding box center [262, 190] width 23 height 8
click at [0, 0] on input "Dynamic Customers continuously added and removed" at bounding box center [0, 0] width 0 height 0
click at [528, 132] on div "No filter" at bounding box center [536, 133] width 137 height 8
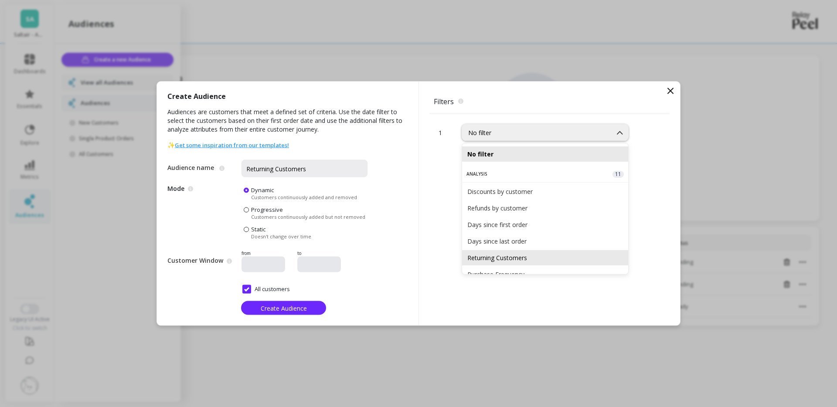
click at [513, 256] on div "Returning Customers" at bounding box center [545, 258] width 156 height 8
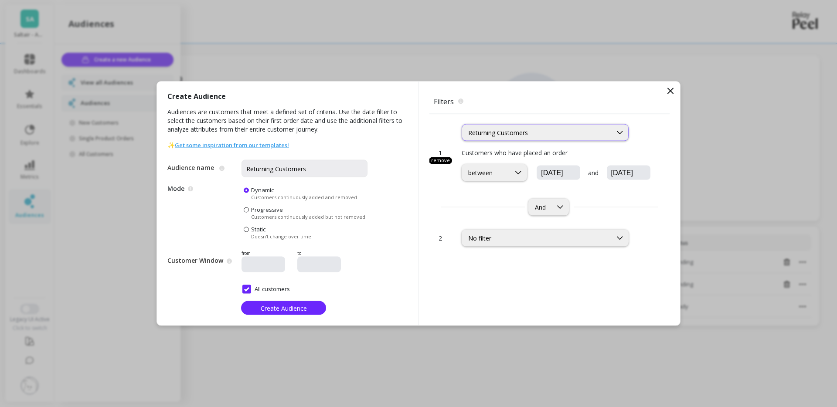
click at [540, 135] on div "Returning Customers" at bounding box center [536, 133] width 137 height 8
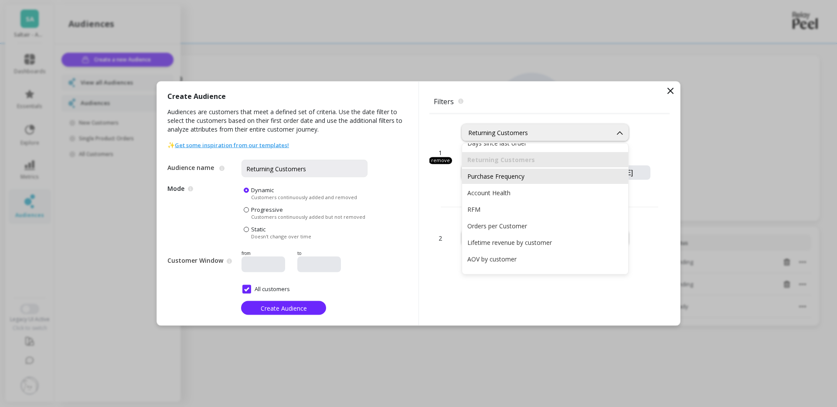
scroll to position [129, 0]
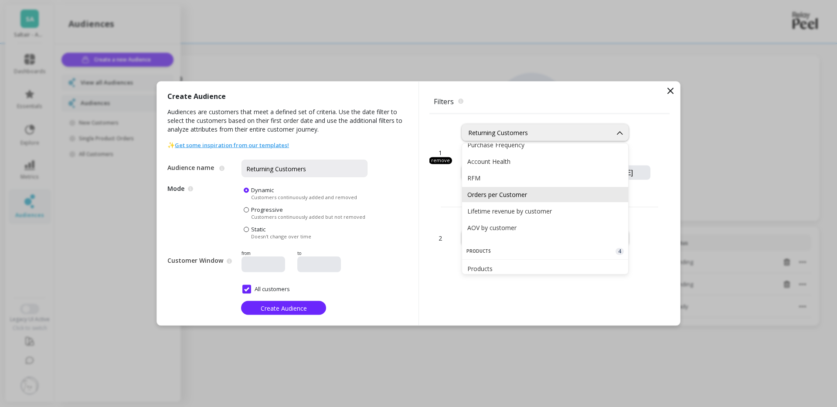
click at [527, 193] on div "Orders per Customer" at bounding box center [545, 194] width 156 height 8
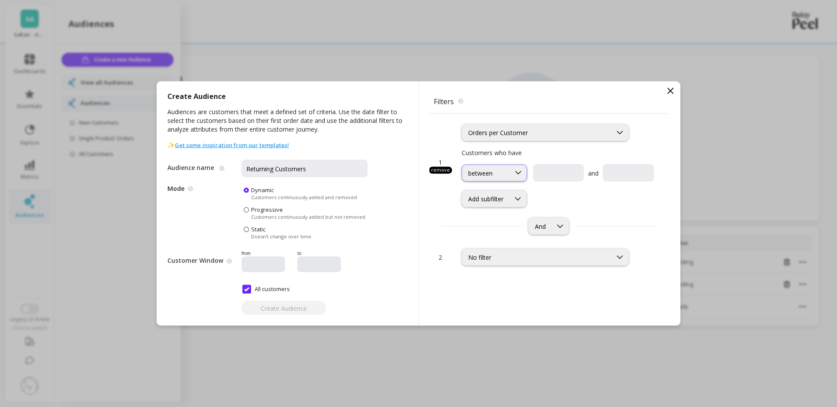
click at [505, 173] on div "between" at bounding box center [486, 173] width 48 height 8
click at [504, 209] on div "greater than or equal to" at bounding box center [494, 215] width 54 height 17
click at [579, 171] on input "text" at bounding box center [609, 172] width 87 height 17
type input "2"
click at [264, 312] on span "Create Audience" at bounding box center [284, 308] width 46 height 8
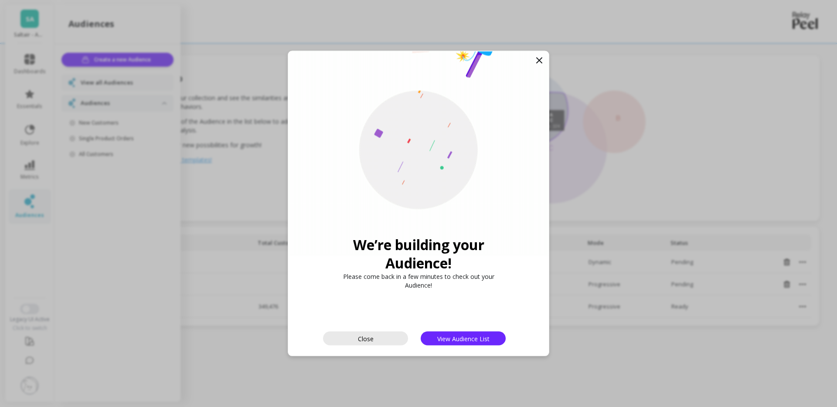
click at [355, 338] on button "Close" at bounding box center [365, 339] width 85 height 14
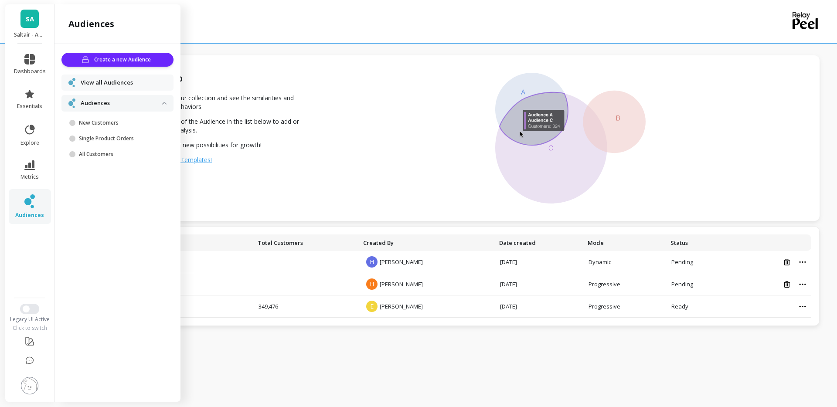
click at [376, 204] on div at bounding box center [570, 138] width 497 height 166
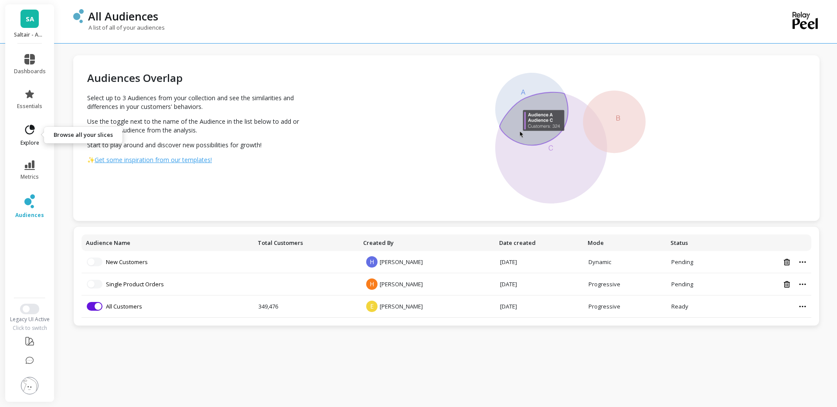
click at [28, 133] on icon at bounding box center [30, 130] width 10 height 10
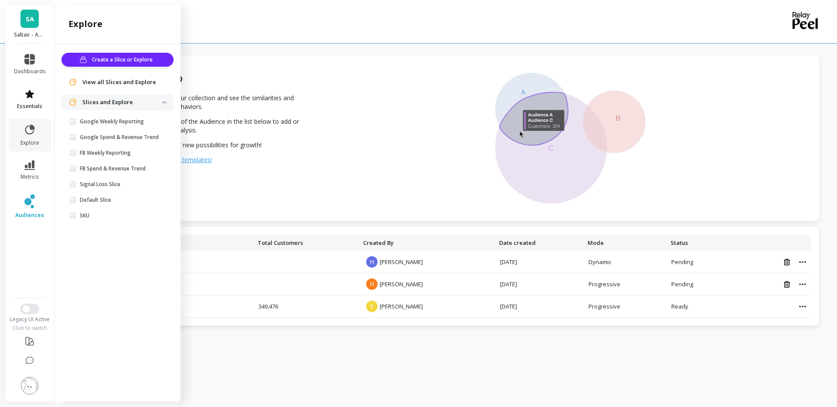
click at [29, 100] on link "essentials" at bounding box center [30, 99] width 32 height 21
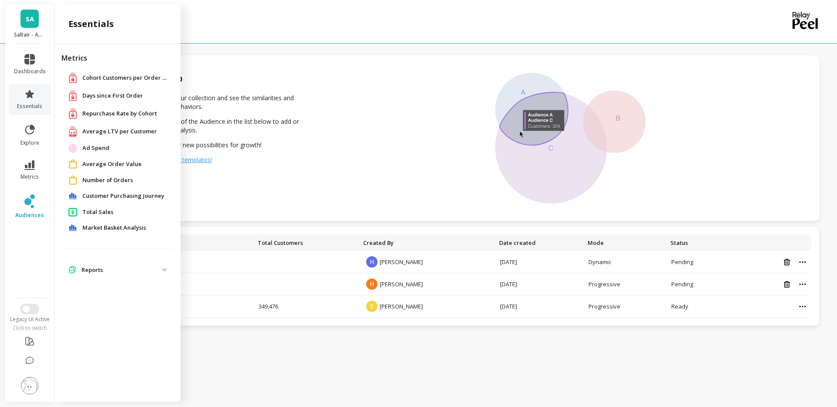
click at [100, 210] on span "Total Sales" at bounding box center [97, 212] width 31 height 9
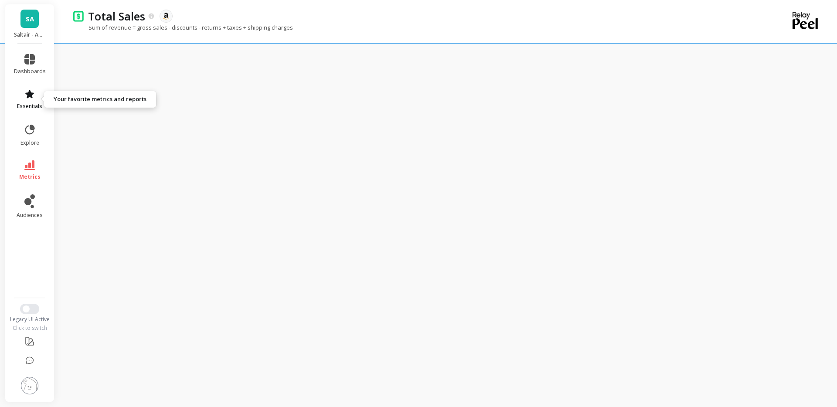
click at [27, 103] on span "essentials" at bounding box center [29, 106] width 25 height 7
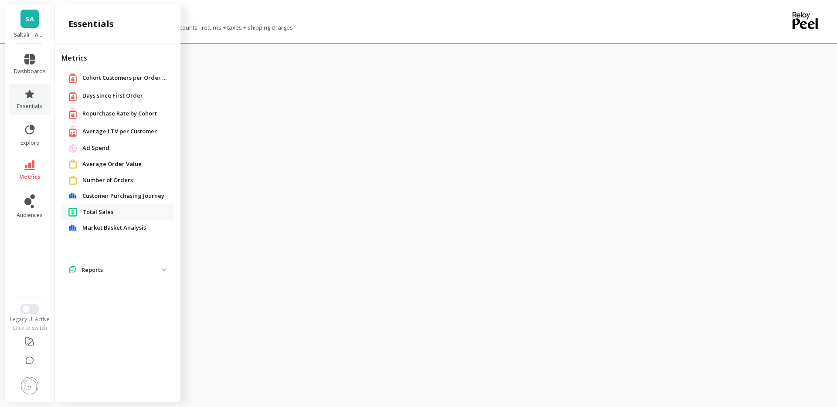
click at [98, 182] on span "Number of Orders" at bounding box center [107, 180] width 51 height 9
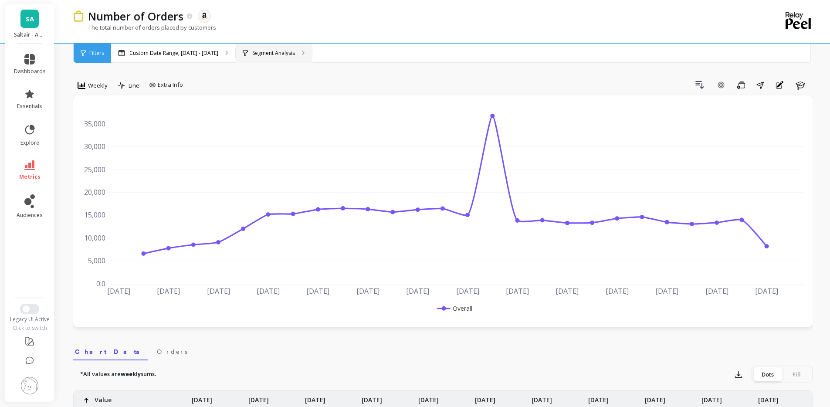
click at [272, 47] on div "Segment Analysis" at bounding box center [274, 53] width 76 height 19
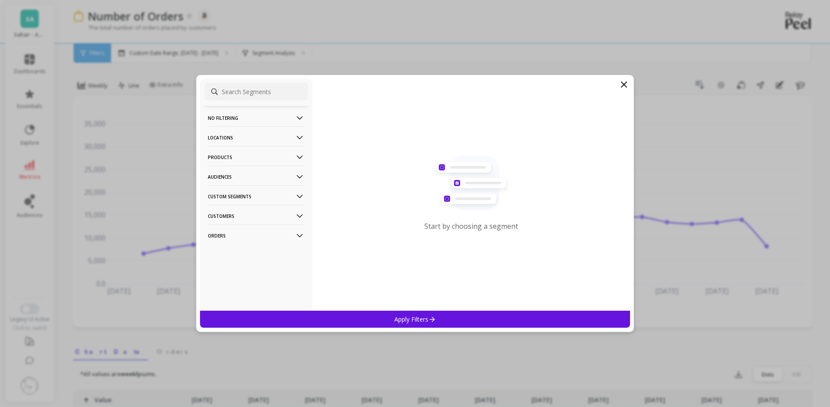
click at [275, 176] on p "Audiences" at bounding box center [256, 177] width 97 height 22
click at [621, 87] on icon at bounding box center [624, 84] width 10 height 10
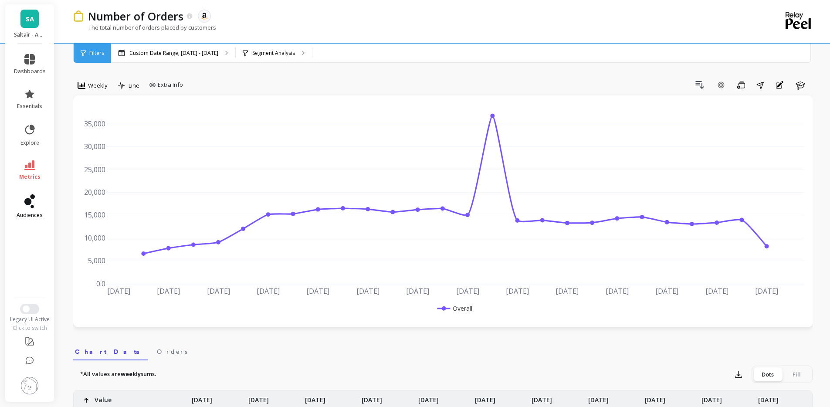
click at [31, 198] on icon at bounding box center [29, 201] width 10 height 14
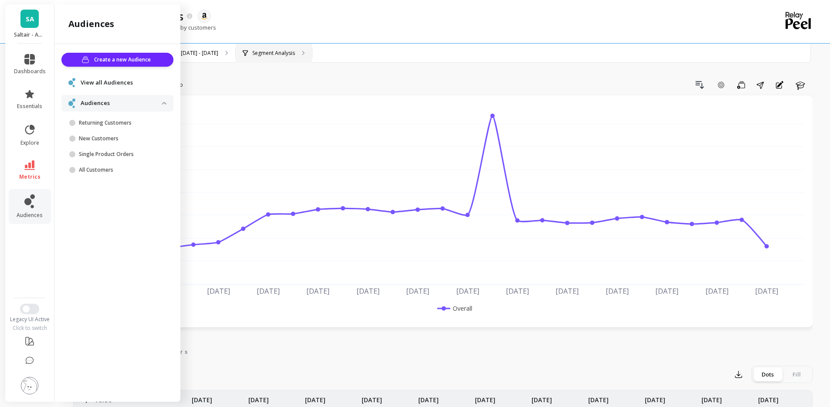
click at [302, 45] on div "Segment Analysis" at bounding box center [274, 53] width 76 height 19
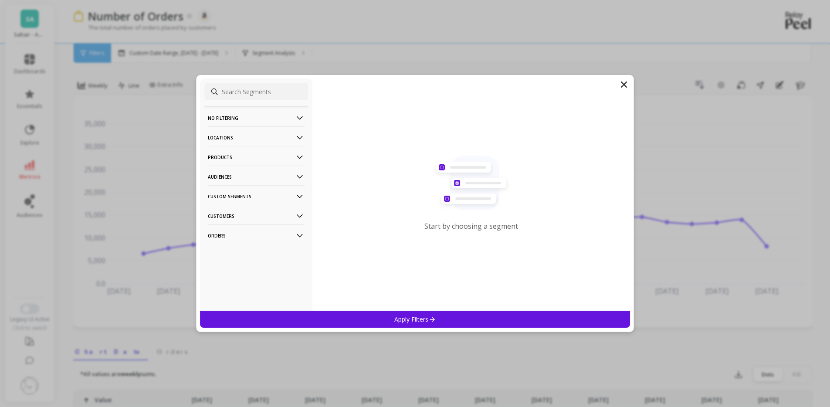
click at [265, 177] on p "Audiences" at bounding box center [256, 177] width 97 height 22
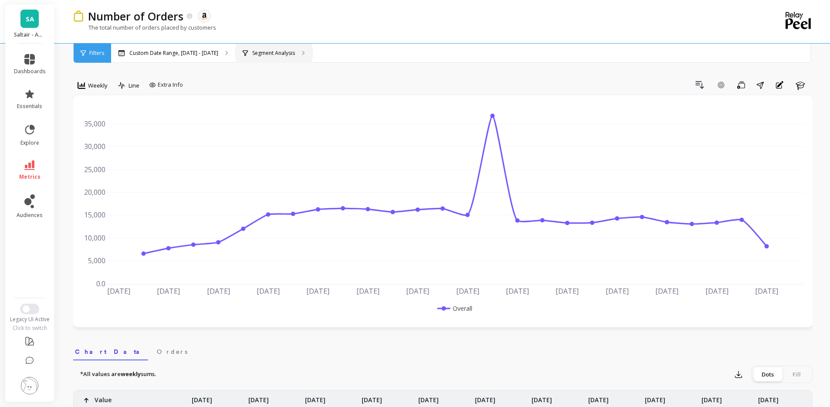
click at [268, 58] on div "Segment Analysis" at bounding box center [274, 53] width 76 height 19
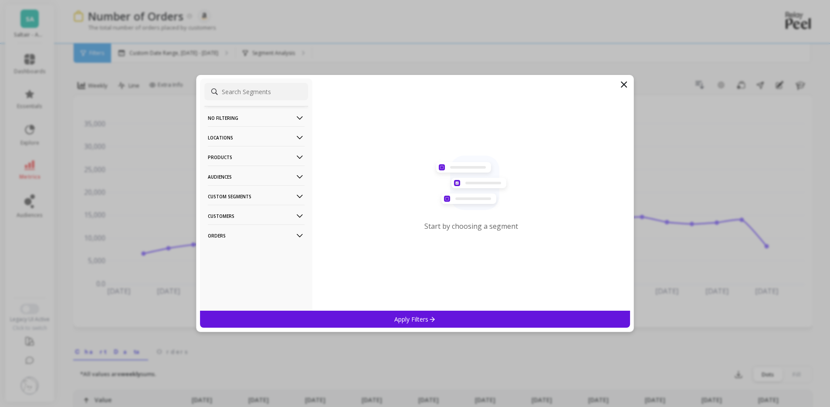
click at [246, 182] on p "Audiences" at bounding box center [256, 177] width 97 height 22
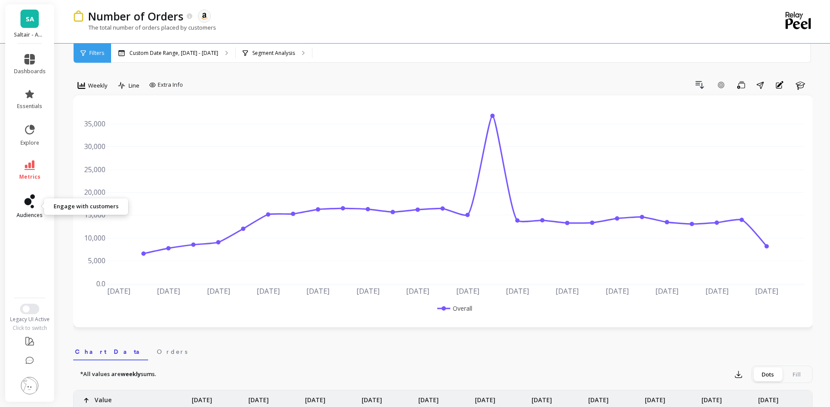
click at [39, 214] on span "audiences" at bounding box center [30, 215] width 26 height 7
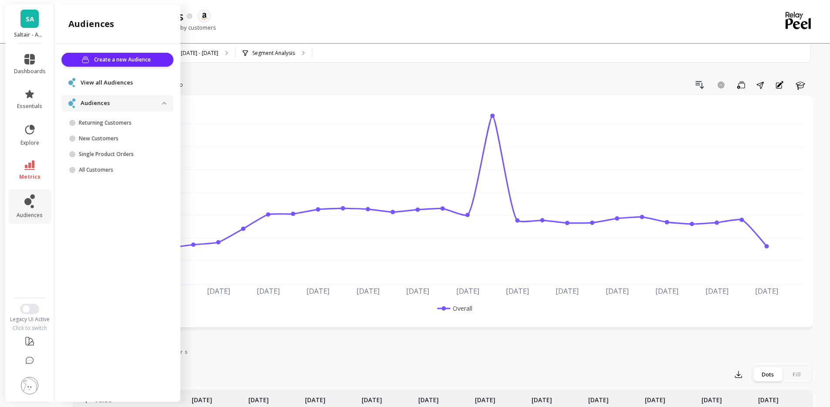
click at [119, 82] on span "View all Audiences" at bounding box center [107, 82] width 52 height 9
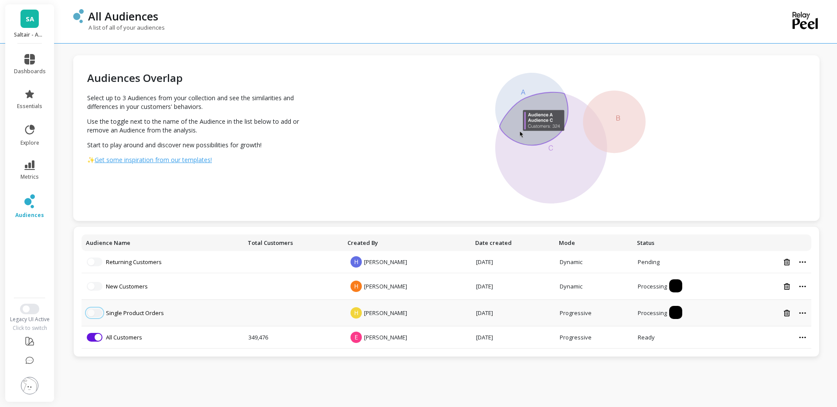
click at [97, 313] on button "button" at bounding box center [95, 313] width 16 height 9
drag, startPoint x: 98, startPoint y: 313, endPoint x: 105, endPoint y: 314, distance: 7.9
click at [105, 314] on li "Single Product Orders" at bounding box center [162, 313] width 151 height 9
click at [86, 337] on td "Remove from visualization All Customers" at bounding box center [163, 337] width 162 height 22
click at [92, 337] on button "button" at bounding box center [95, 337] width 16 height 9
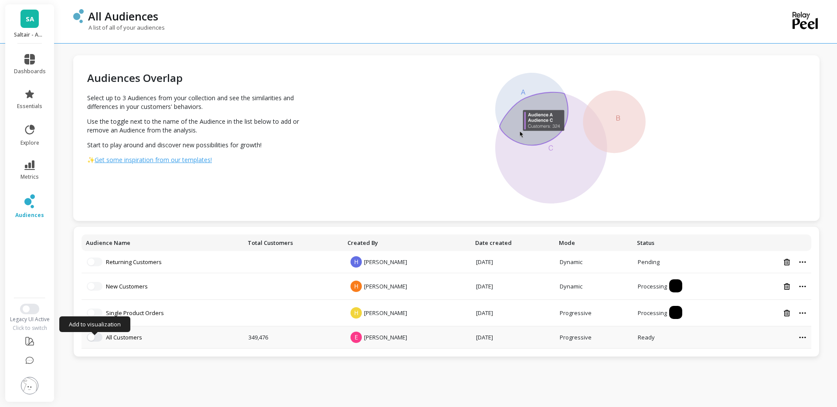
click at [102, 338] on li "Add to visualization All Customers" at bounding box center [162, 337] width 151 height 9
click at [100, 338] on button "button" at bounding box center [95, 337] width 16 height 9
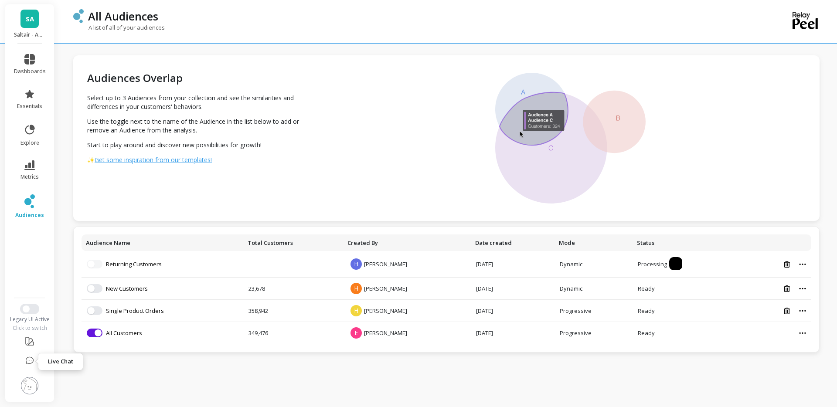
click at [32, 364] on icon at bounding box center [29, 361] width 9 height 9
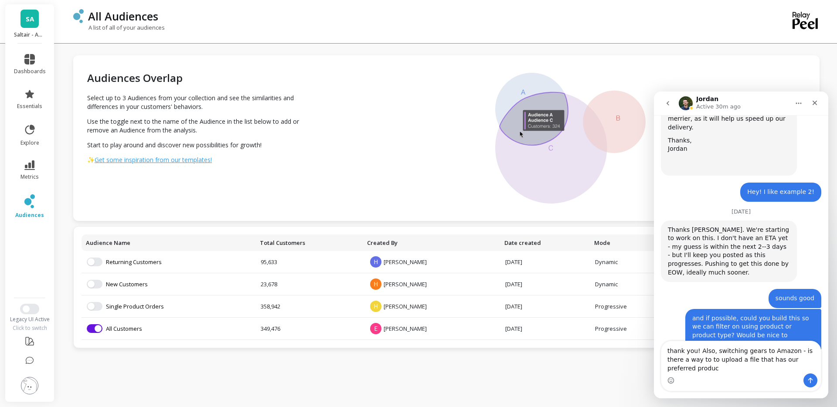
scroll to position [1169, 0]
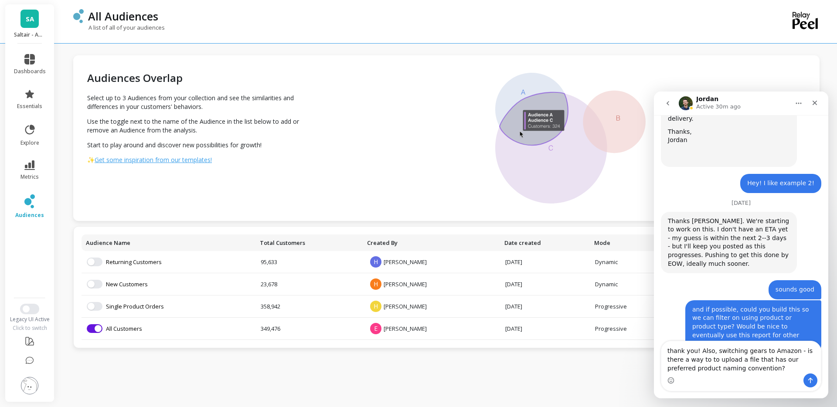
type textarea "thank you! Also, switching gears to Amazon - is there a way to to upload a file…"
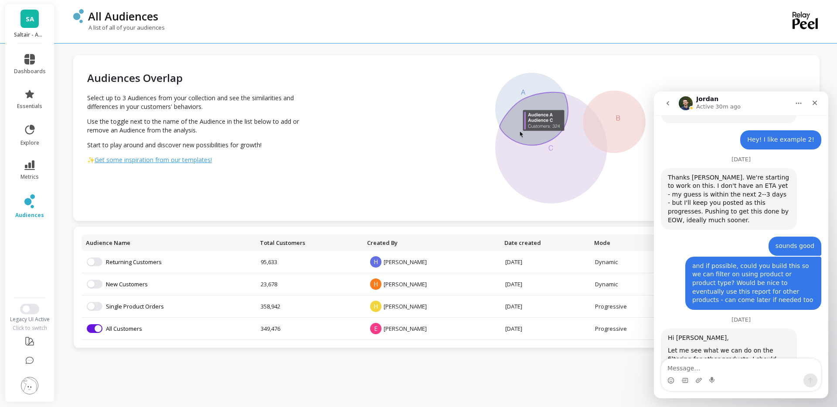
scroll to position [1215, 0]
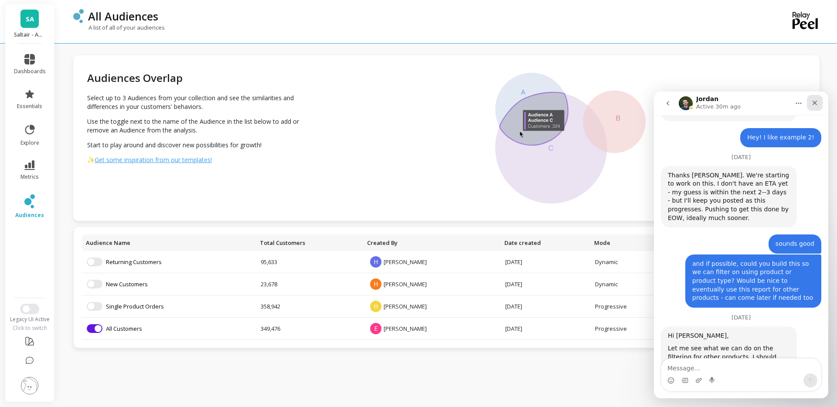
click at [811, 103] on icon "Close" at bounding box center [814, 102] width 7 height 7
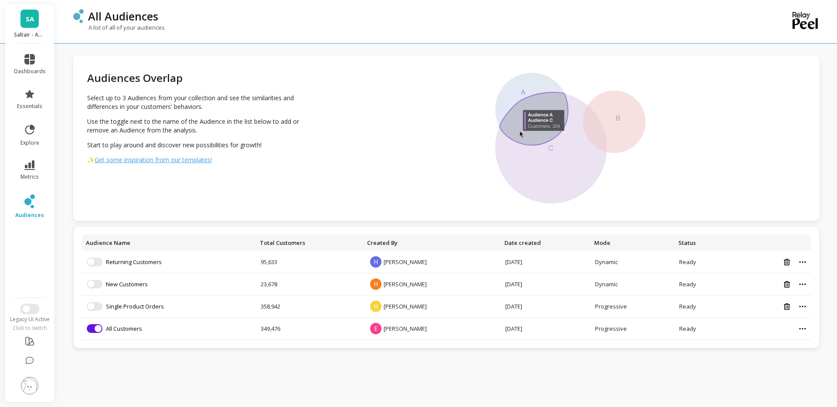
click at [254, 346] on div "Audience Name Total Customers Created By Date created Mode Status Add to visual…" at bounding box center [446, 287] width 746 height 122
click at [255, 286] on td "Add to visualization New Customers" at bounding box center [169, 284] width 174 height 22
click at [154, 263] on link "Returning Customers" at bounding box center [134, 262] width 56 height 8
click at [124, 286] on link "New Customers" at bounding box center [127, 284] width 42 height 8
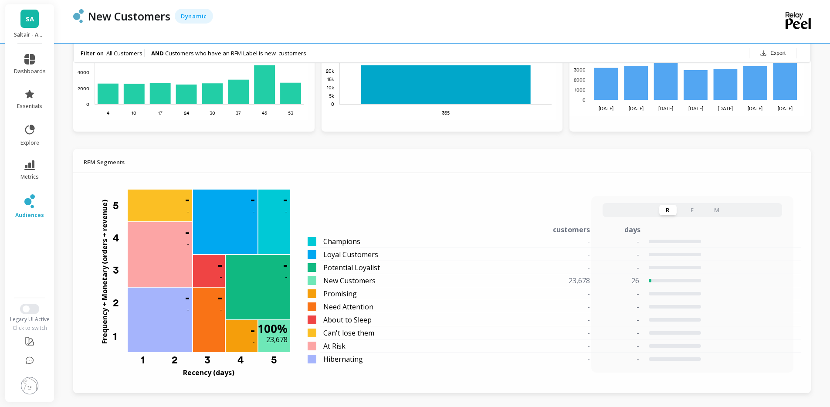
scroll to position [446, 0]
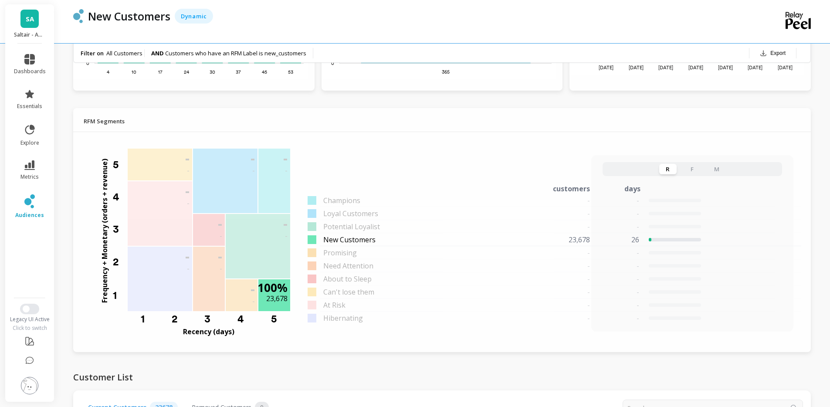
click at [357, 239] on span "New Customers" at bounding box center [349, 240] width 52 height 10
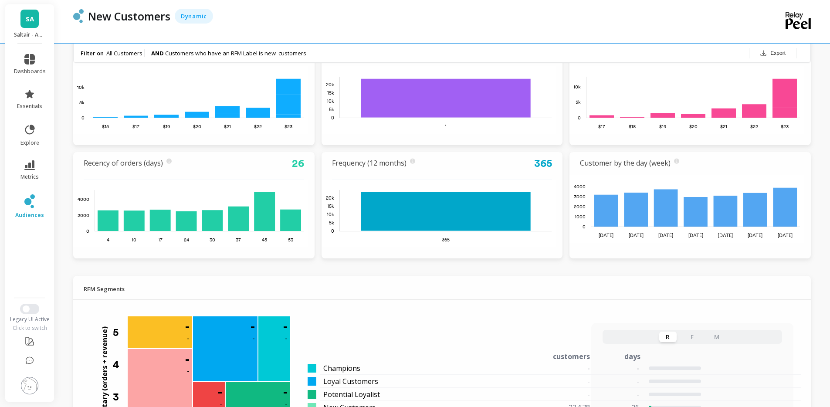
scroll to position [0, 0]
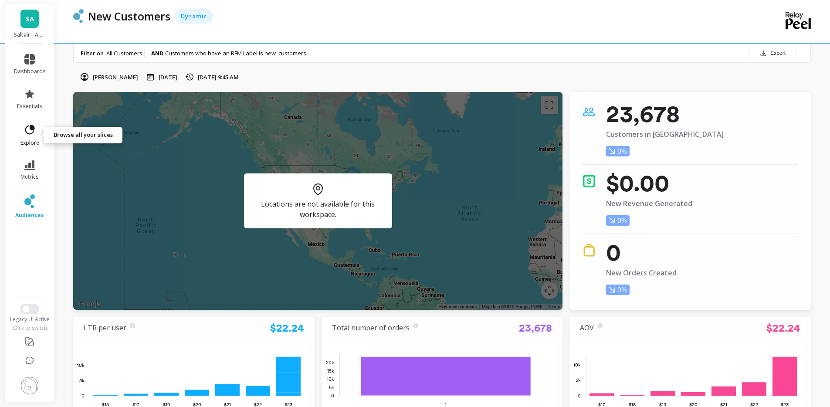
click at [26, 131] on icon at bounding box center [30, 130] width 10 height 10
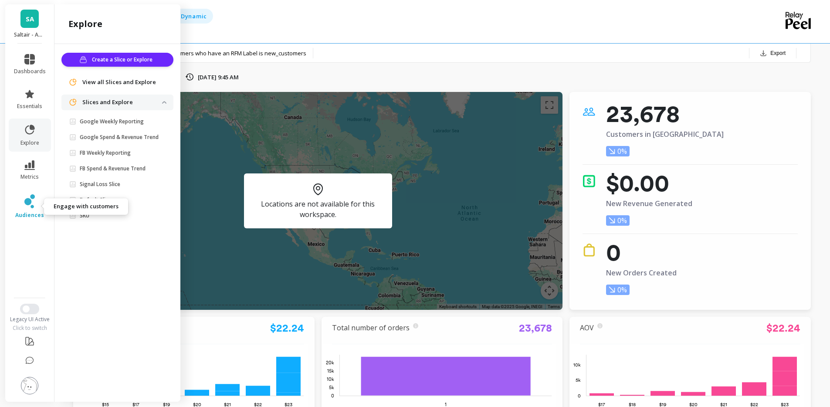
click at [28, 199] on icon at bounding box center [27, 201] width 7 height 7
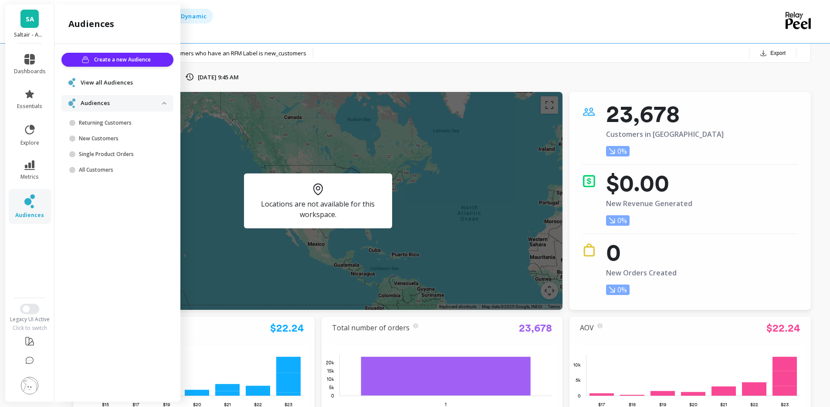
click at [113, 83] on span "View all Audiences" at bounding box center [107, 82] width 52 height 9
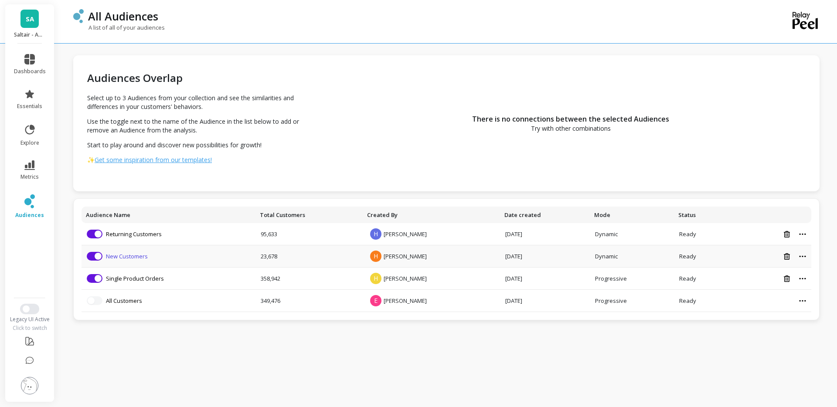
click at [126, 255] on link "New Customers" at bounding box center [127, 256] width 42 height 8
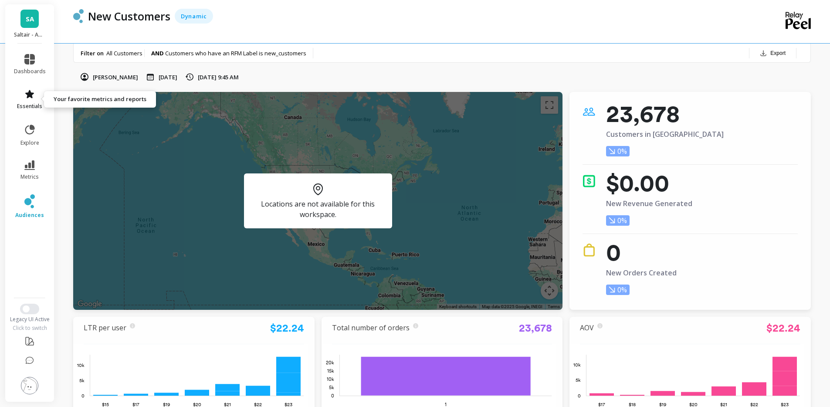
click at [35, 94] on link "essentials" at bounding box center [30, 99] width 32 height 21
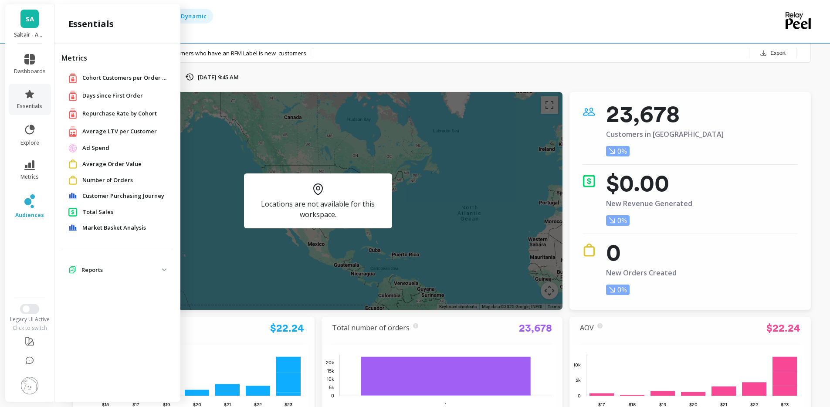
click at [112, 181] on span "Number of Orders" at bounding box center [107, 180] width 51 height 9
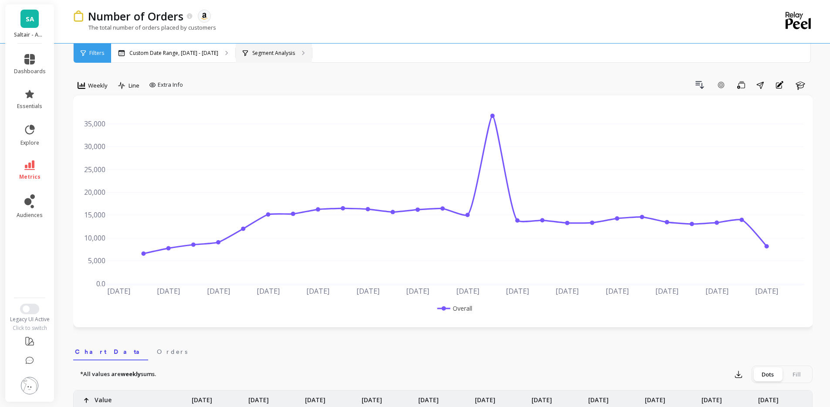
click at [267, 56] on div "Segment Analysis" at bounding box center [274, 53] width 76 height 19
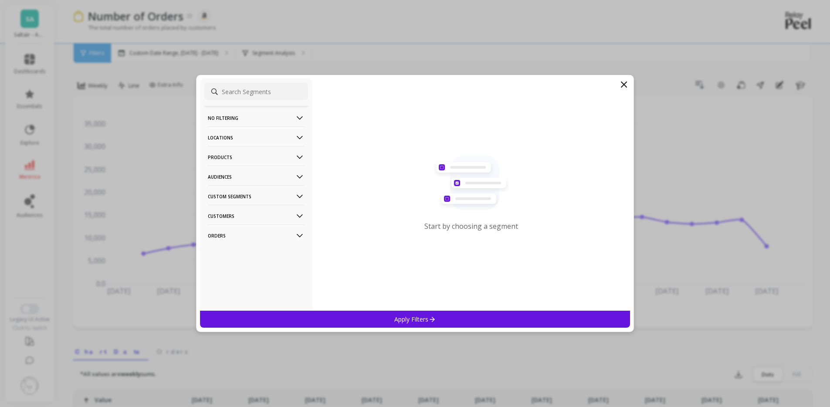
click at [247, 176] on p "Audiences" at bounding box center [256, 177] width 97 height 22
click at [245, 211] on p "New Customers" at bounding box center [230, 209] width 42 height 8
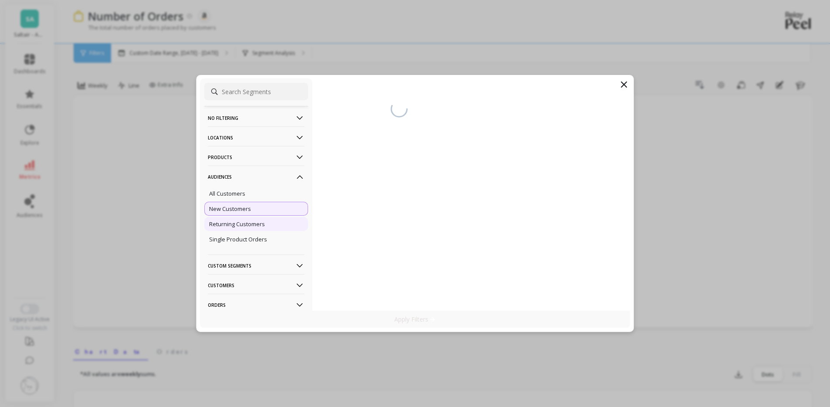
click at [242, 221] on p "Returning Customers" at bounding box center [237, 224] width 56 height 8
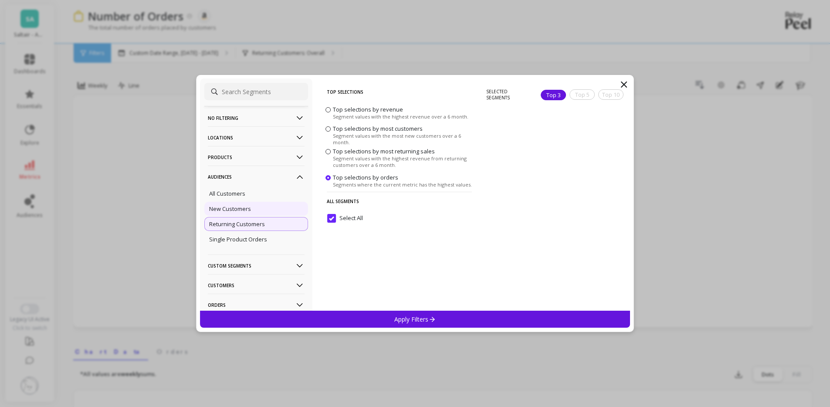
click at [243, 214] on div "New Customers" at bounding box center [256, 209] width 104 height 14
click at [321, 320] on div "Apply Filters" at bounding box center [415, 319] width 431 height 17
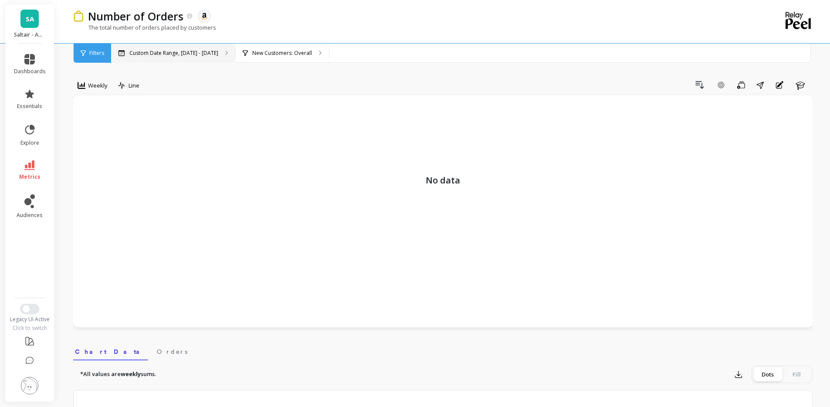
click at [213, 58] on div "Custom Date Range, [DATE] - [DATE]" at bounding box center [173, 53] width 124 height 19
click at [191, 55] on p "Custom Date Range, [DATE] - [DATE]" at bounding box center [173, 53] width 89 height 7
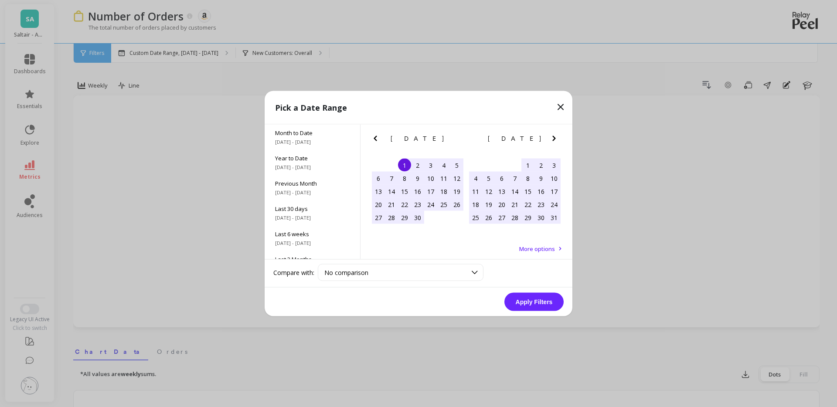
click at [562, 132] on div "[DATE] Su Mo Tu We Th Fr Sa" at bounding box center [514, 140] width 97 height 31
click at [552, 139] on icon "Next Month" at bounding box center [554, 138] width 10 height 10
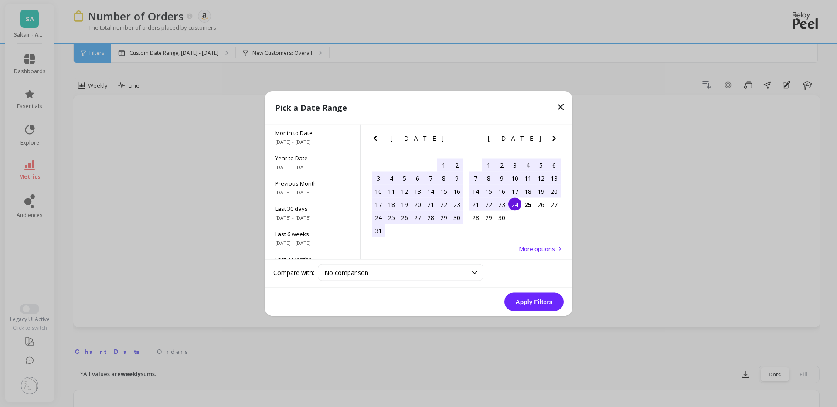
click at [489, 165] on div "1" at bounding box center [488, 165] width 13 height 13
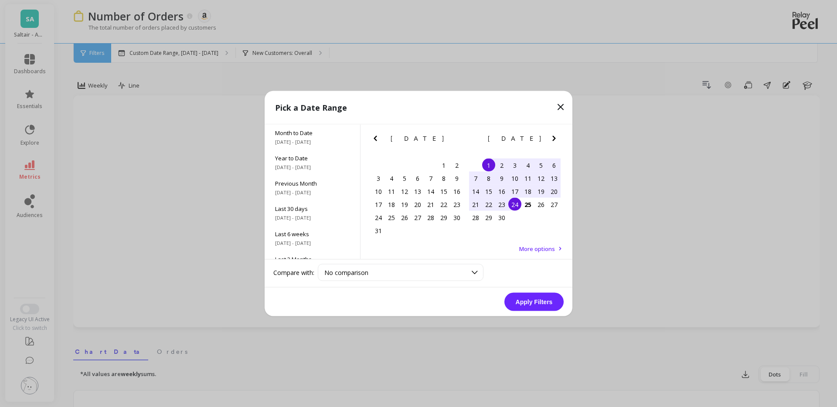
click at [516, 204] on div "24" at bounding box center [514, 204] width 13 height 13
click at [527, 302] on button "Apply Filters" at bounding box center [533, 302] width 59 height 18
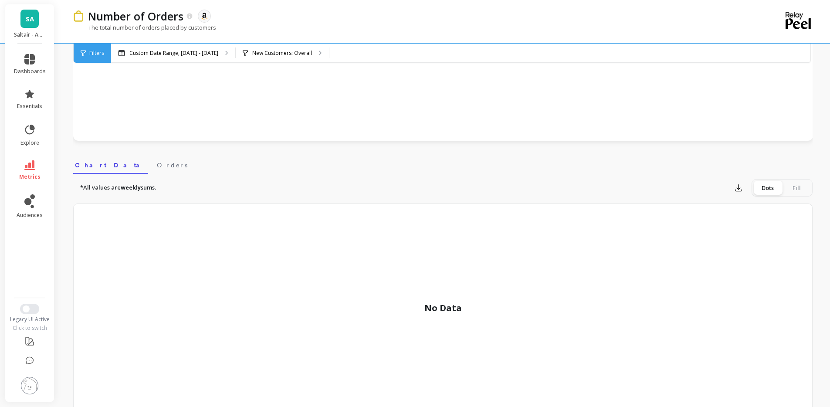
scroll to position [266, 0]
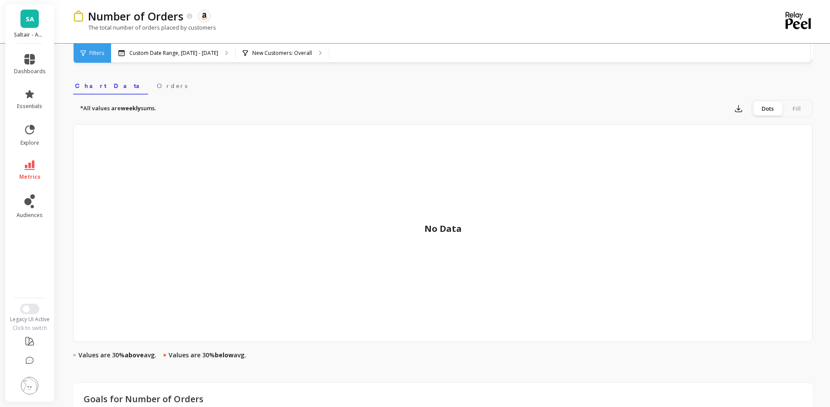
click at [20, 383] on li at bounding box center [29, 386] width 49 height 31
click at [21, 386] on img at bounding box center [29, 385] width 17 height 17
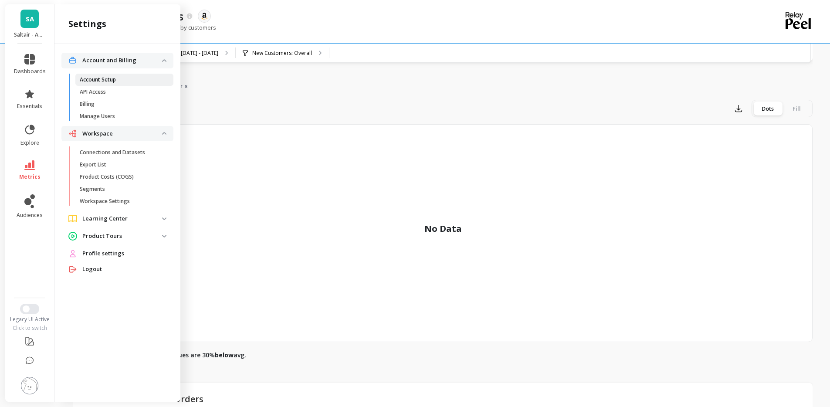
click at [113, 82] on p "Account Setup" at bounding box center [98, 79] width 36 height 7
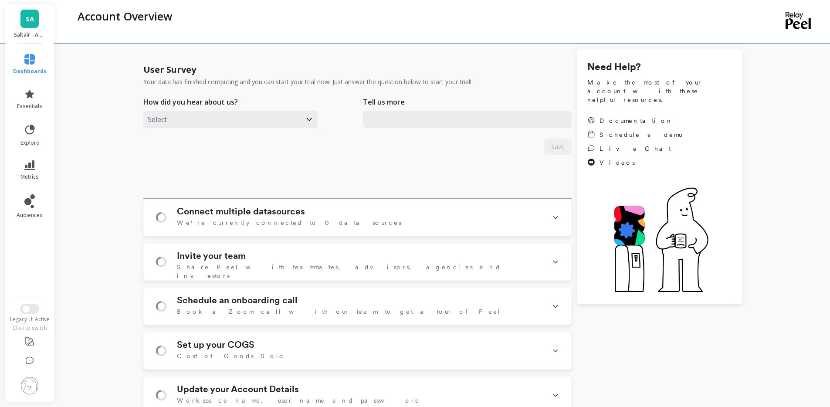
scroll to position [196, 0]
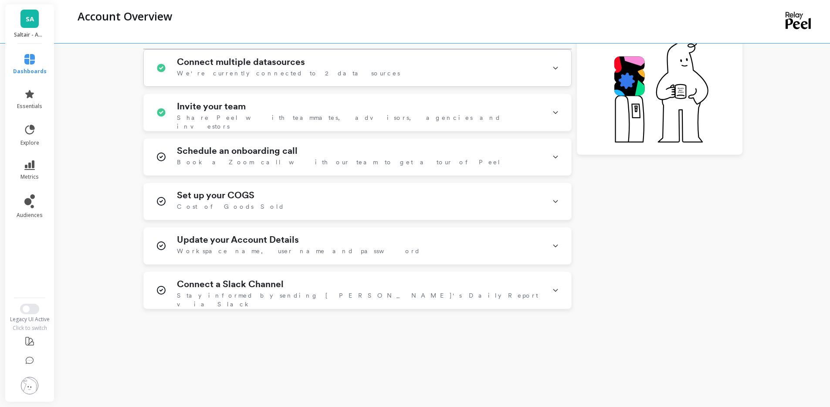
click at [346, 63] on div "Connect multiple datasources We're currently connected to 2 data sources" at bounding box center [359, 68] width 365 height 23
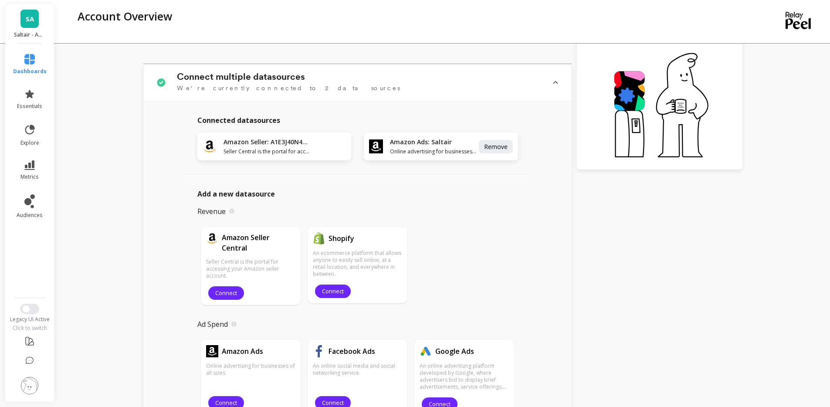
scroll to position [179, 0]
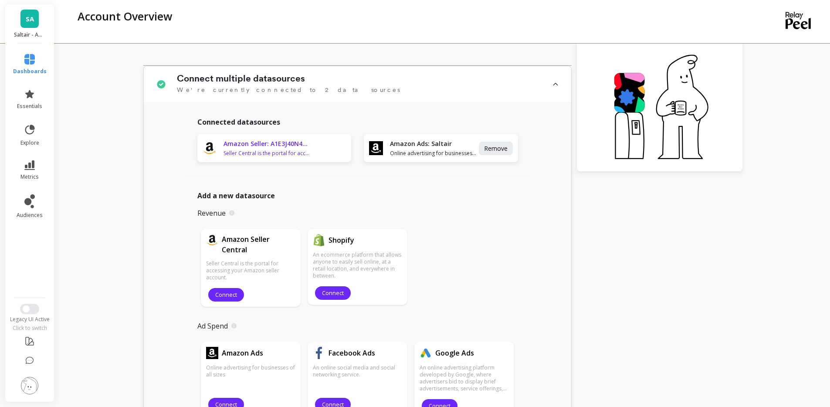
click at [250, 152] on span "Seller Central is the portal for accessing your Amazon seller account." at bounding box center [267, 153] width 87 height 7
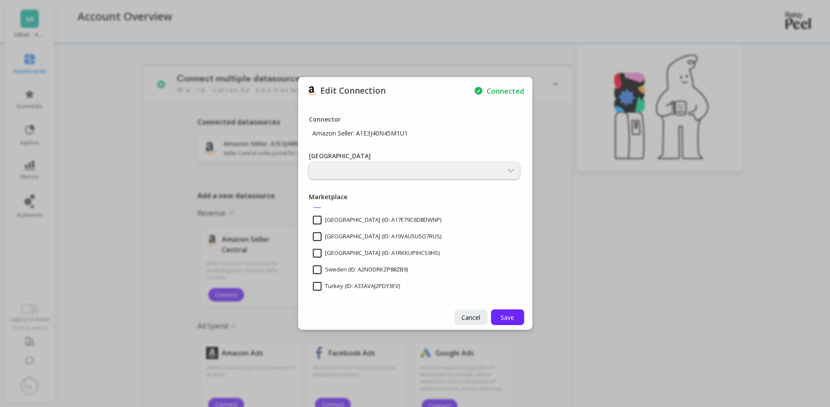
scroll to position [0, 0]
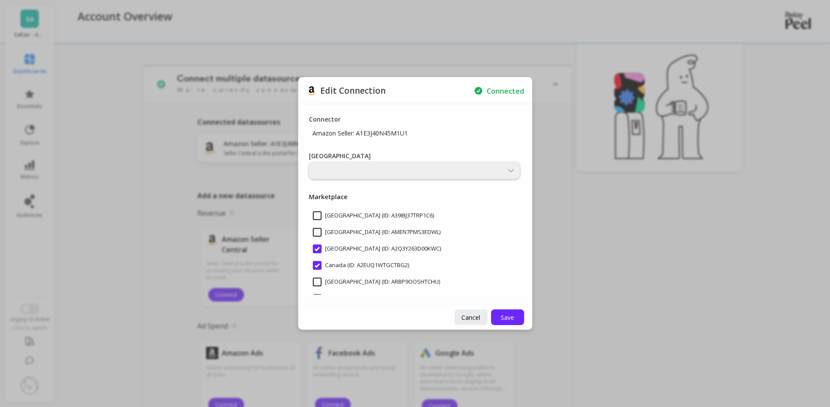
click at [343, 252] on input "[GEOGRAPHIC_DATA] (ID: A2Q3Y263D00KWC)" at bounding box center [377, 249] width 128 height 9
checkbox input "false"
click at [340, 261] on input "Canada (ID: A2EUQ1WTGCTBG2)" at bounding box center [361, 265] width 96 height 9
checkbox input "false"
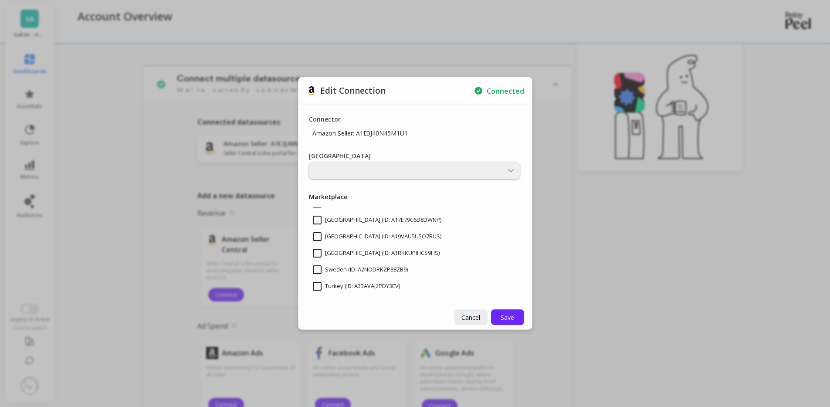
click at [360, 170] on div at bounding box center [414, 170] width 211 height 17
click at [377, 172] on div at bounding box center [414, 170] width 211 height 17
click at [508, 166] on div at bounding box center [414, 170] width 211 height 17
click at [511, 170] on div at bounding box center [414, 170] width 211 height 17
click at [523, 316] on button "Save" at bounding box center [507, 317] width 33 height 16
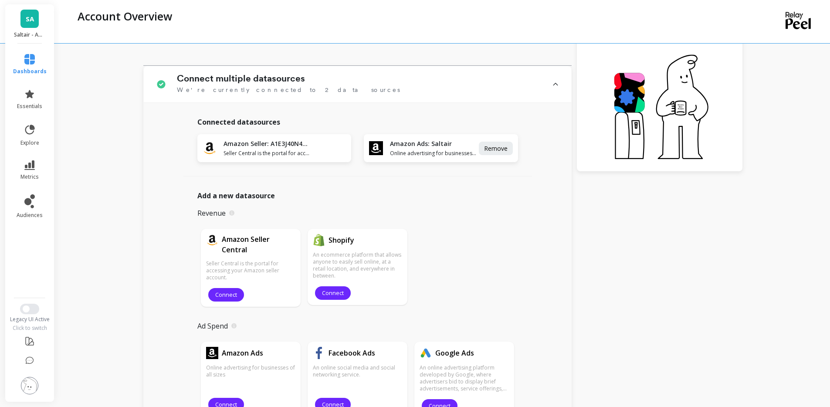
click at [309, 41] on div "Account Overview" at bounding box center [407, 21] width 668 height 43
